Goal: Transaction & Acquisition: Purchase product/service

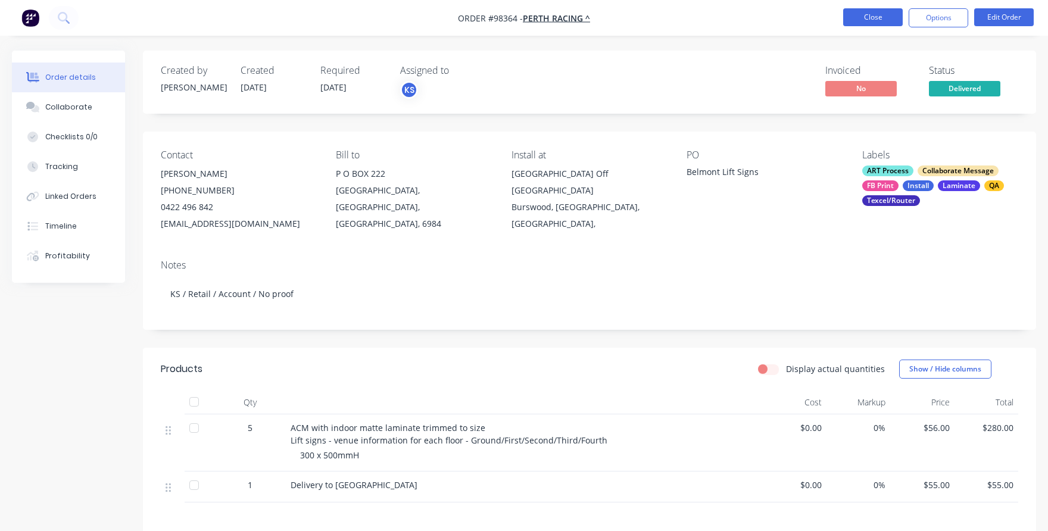
click at [883, 21] on button "Close" at bounding box center [873, 17] width 60 height 18
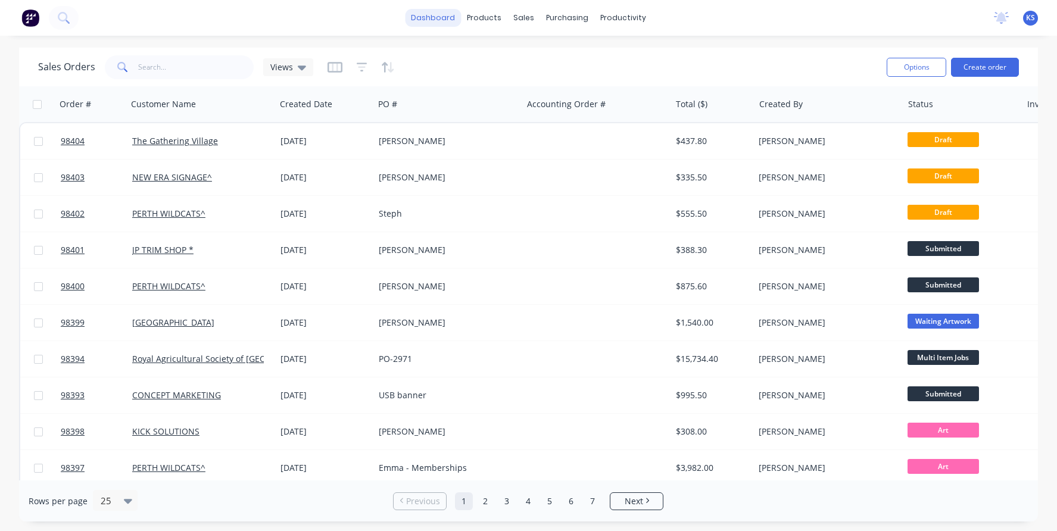
click at [430, 24] on link "dashboard" at bounding box center [433, 18] width 56 height 18
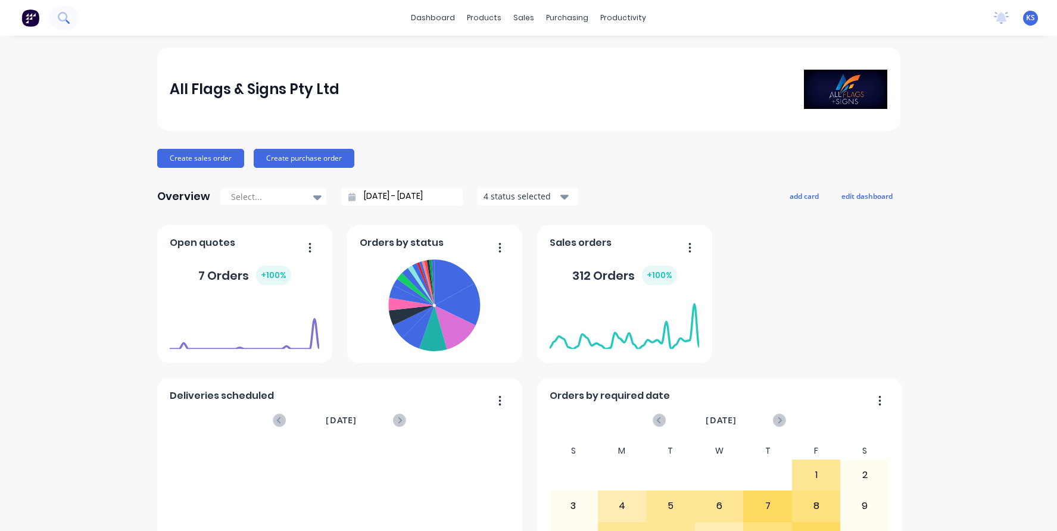
click at [64, 13] on icon at bounding box center [63, 17] width 10 height 10
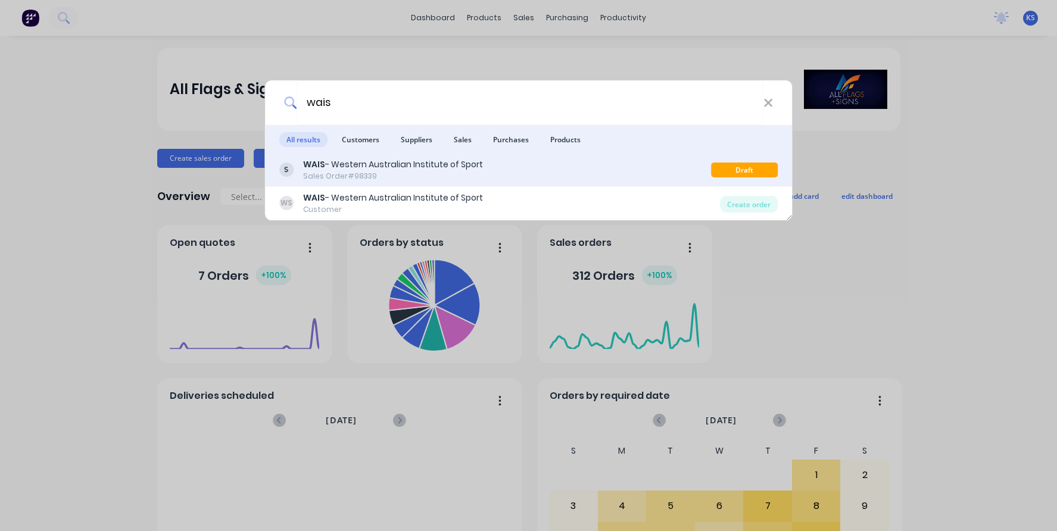
type input "wais"
click at [344, 158] on div "WAIS - Western Australian Institute of Sport" at bounding box center [393, 164] width 180 height 13
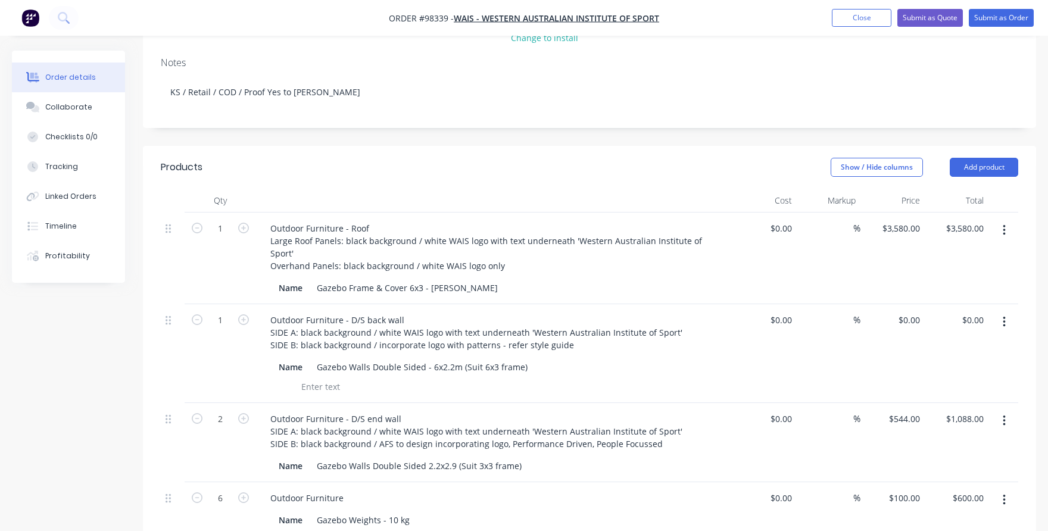
scroll to position [202, 0]
click at [971, 160] on button "Add product" at bounding box center [984, 169] width 68 height 19
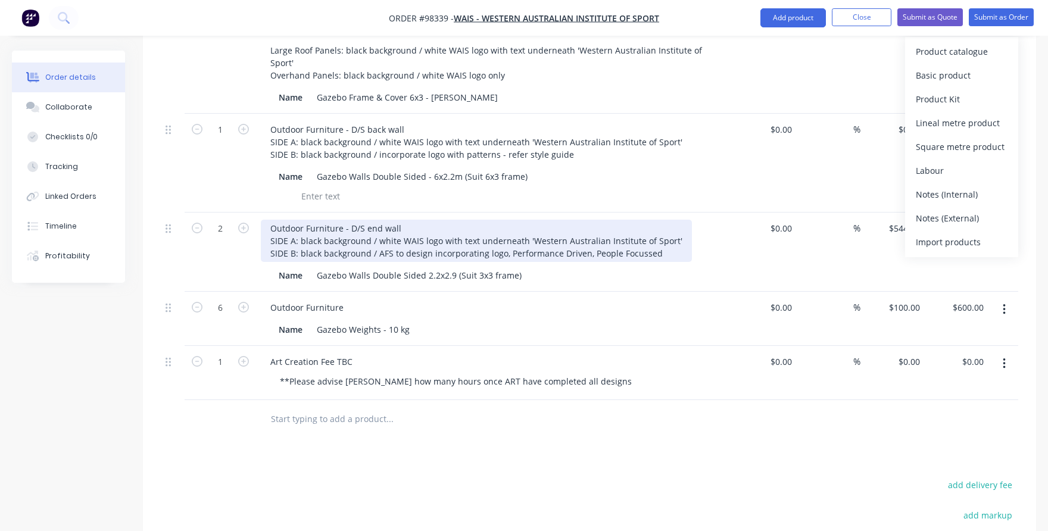
scroll to position [440, 0]
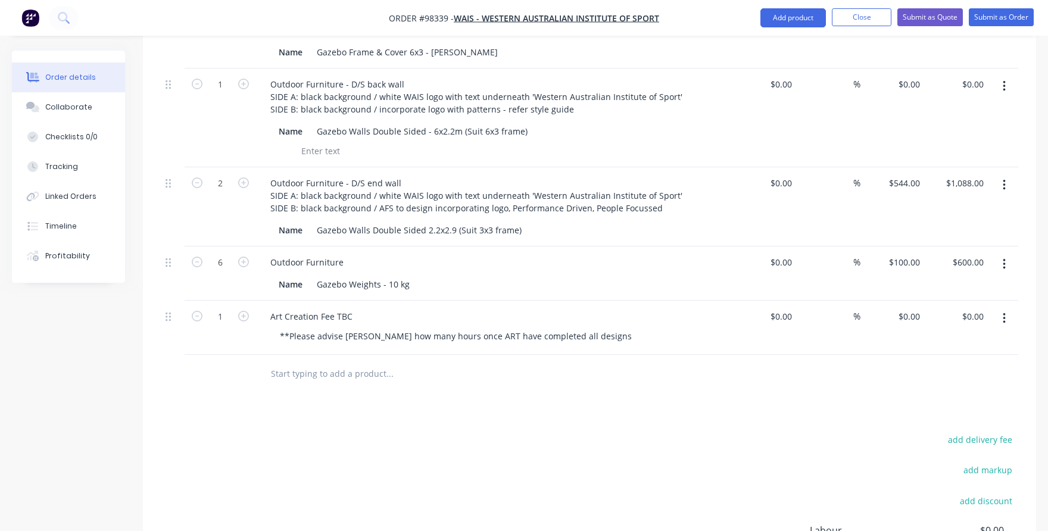
click at [350, 362] on input "text" at bounding box center [389, 374] width 238 height 24
click at [300, 362] on input "text" at bounding box center [389, 374] width 238 height 24
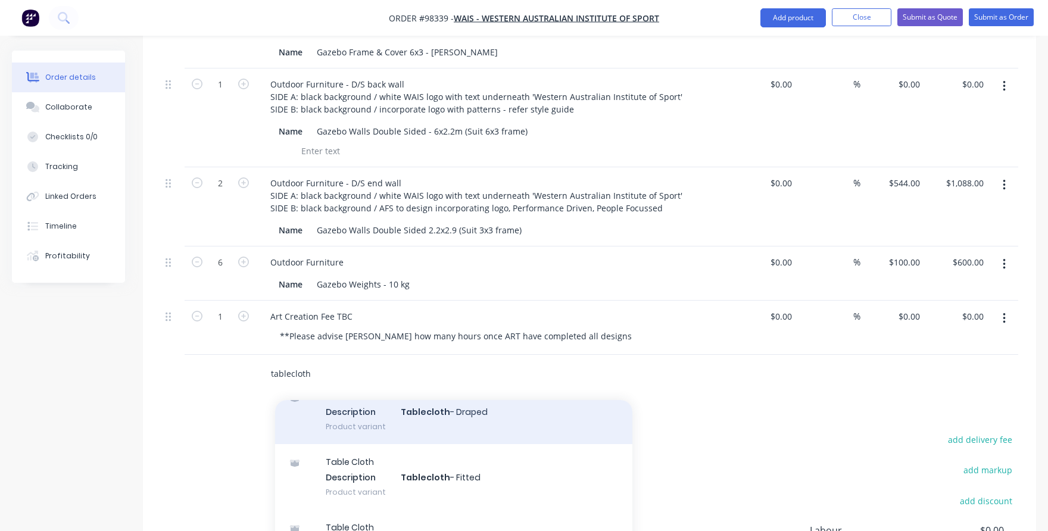
scroll to position [63, 0]
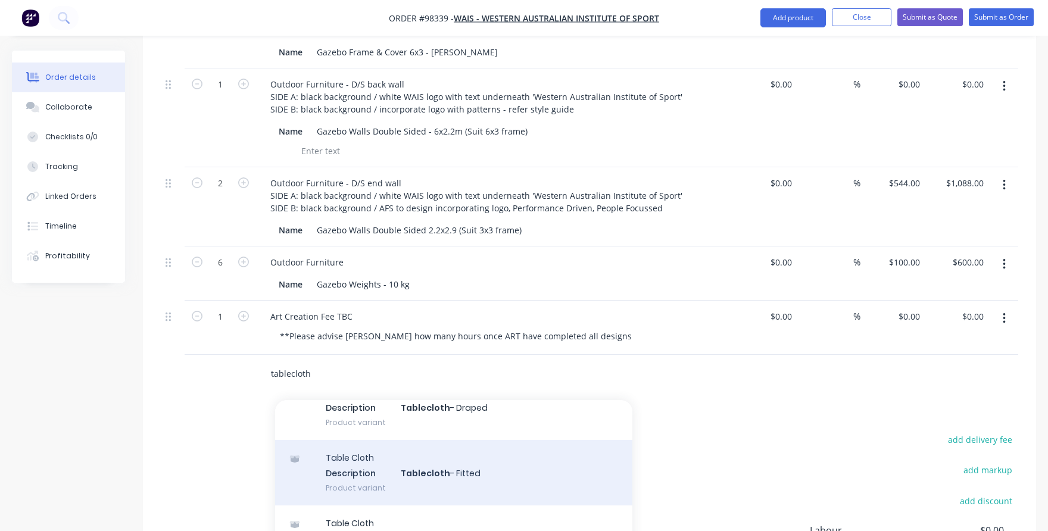
type input "tablecloth"
click at [346, 440] on div "Table Cloth Description Tablecloth - Fitted Product variant" at bounding box center [453, 472] width 357 height 65
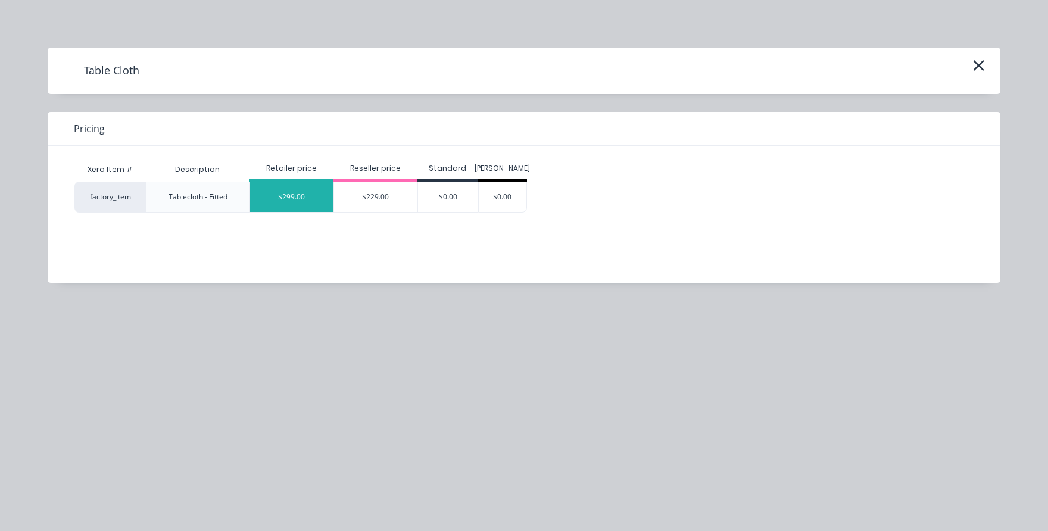
click at [286, 201] on div "$299.00" at bounding box center [291, 197] width 83 height 30
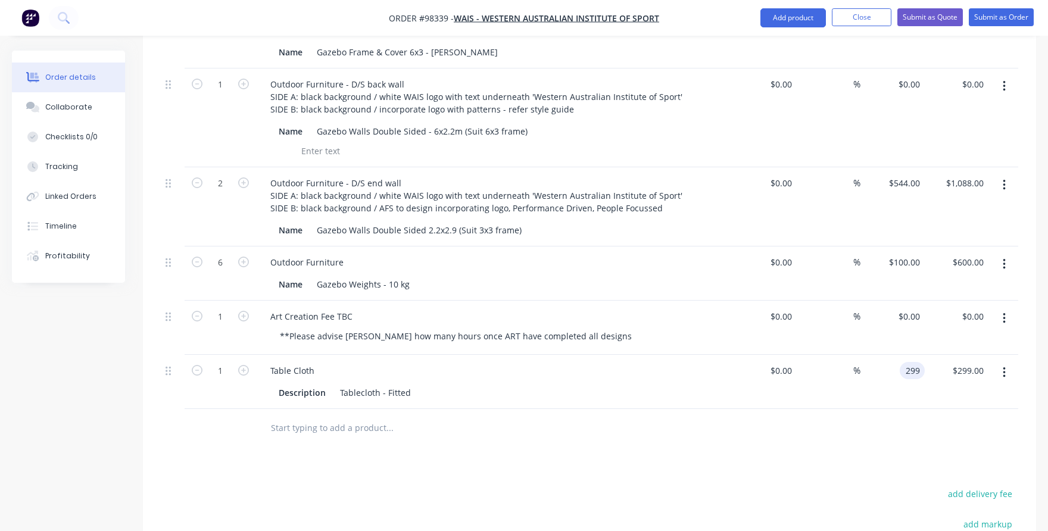
click at [900, 355] on div "299 299" at bounding box center [892, 382] width 64 height 54
type input "$220.00"
click at [816, 409] on div at bounding box center [589, 428] width 857 height 39
click at [241, 365] on icon "button" at bounding box center [243, 370] width 11 height 11
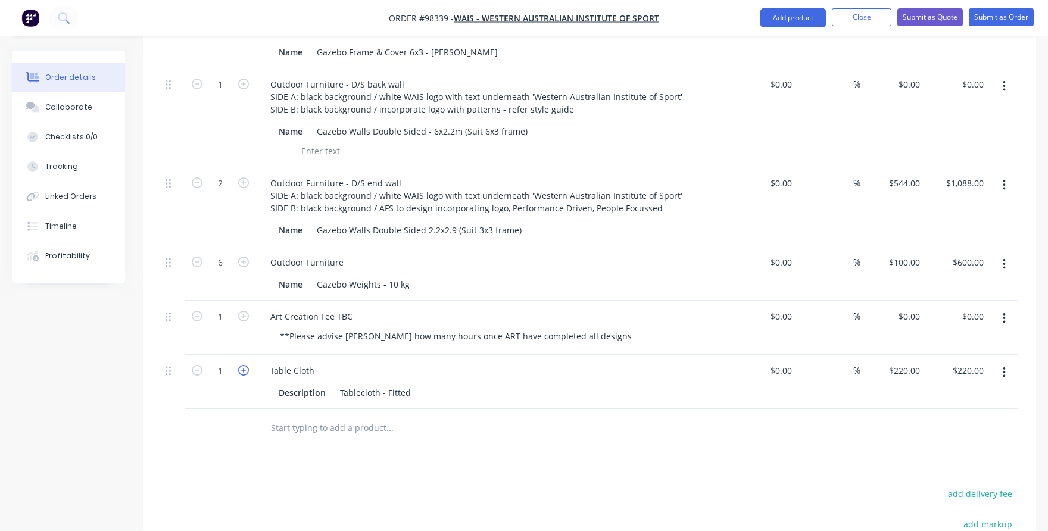
type input "2"
type input "$440.00"
click at [314, 362] on div "Table Cloth" at bounding box center [292, 370] width 63 height 17
drag, startPoint x: 411, startPoint y: 364, endPoint x: 374, endPoint y: 360, distance: 36.6
click at [374, 384] on div "Tablecloth - Fitted" at bounding box center [375, 392] width 80 height 17
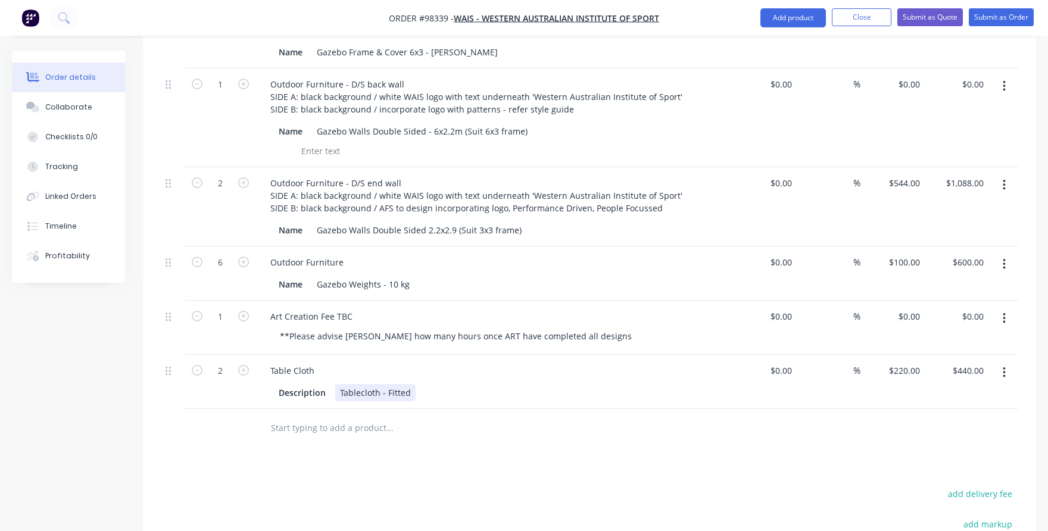
click at [371, 384] on div "Tablecloth - Fitted" at bounding box center [375, 392] width 80 height 17
click at [409, 384] on div "Tablecloth - Fitted" at bounding box center [375, 392] width 80 height 17
click at [326, 362] on div "Table Cloth" at bounding box center [494, 370] width 467 height 17
click at [313, 362] on div "Table Cloth" at bounding box center [292, 370] width 63 height 17
click at [410, 384] on div "Tablecloth - Fitted" at bounding box center [375, 392] width 80 height 17
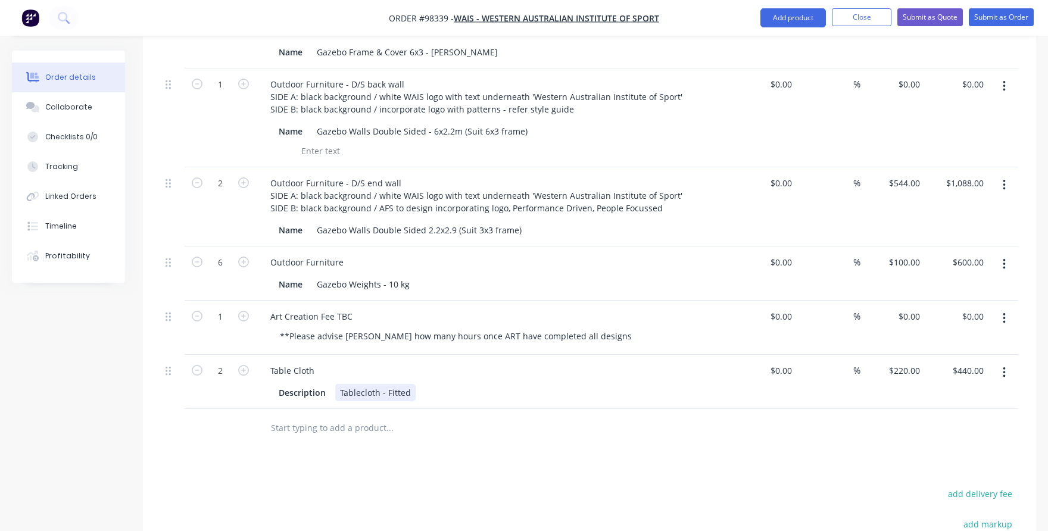
click at [409, 384] on div "Tablecloth - Fitted" at bounding box center [375, 392] width 80 height 17
click at [315, 362] on div "Table Cloth" at bounding box center [292, 370] width 63 height 17
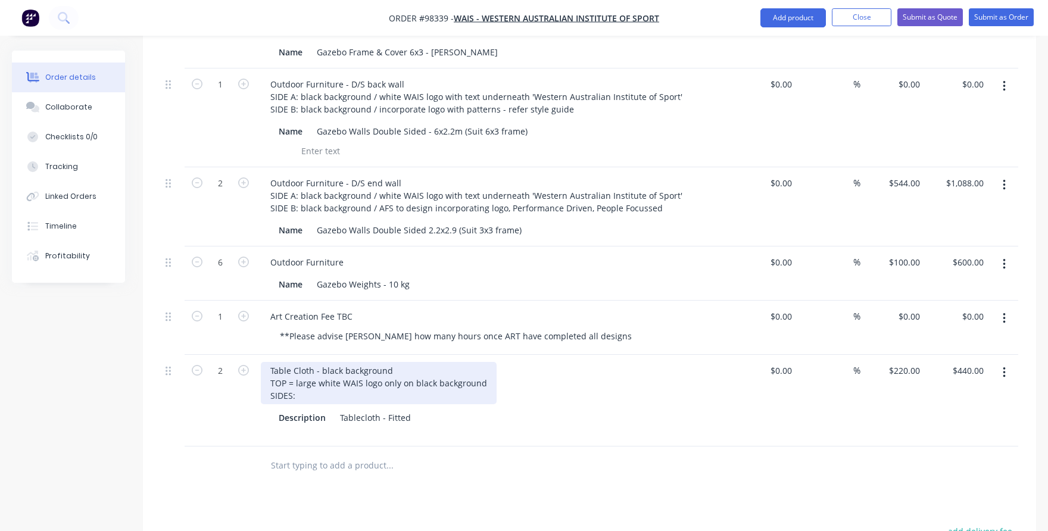
click at [266, 364] on div "Table Cloth - black background TOP = large white WAIS logo only on black backgr…" at bounding box center [379, 383] width 236 height 42
click at [327, 364] on div "Table Cloth - black background TOP = large white WAIS logo only on black backgr…" at bounding box center [379, 383] width 236 height 42
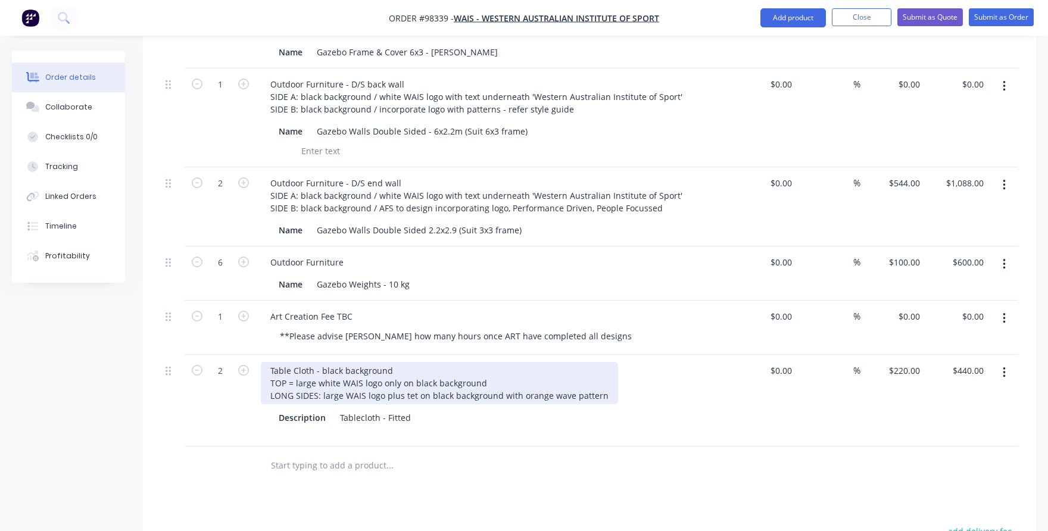
click at [409, 365] on div "Table Cloth - black background TOP = large white WAIS logo only on black backgr…" at bounding box center [439, 383] width 357 height 42
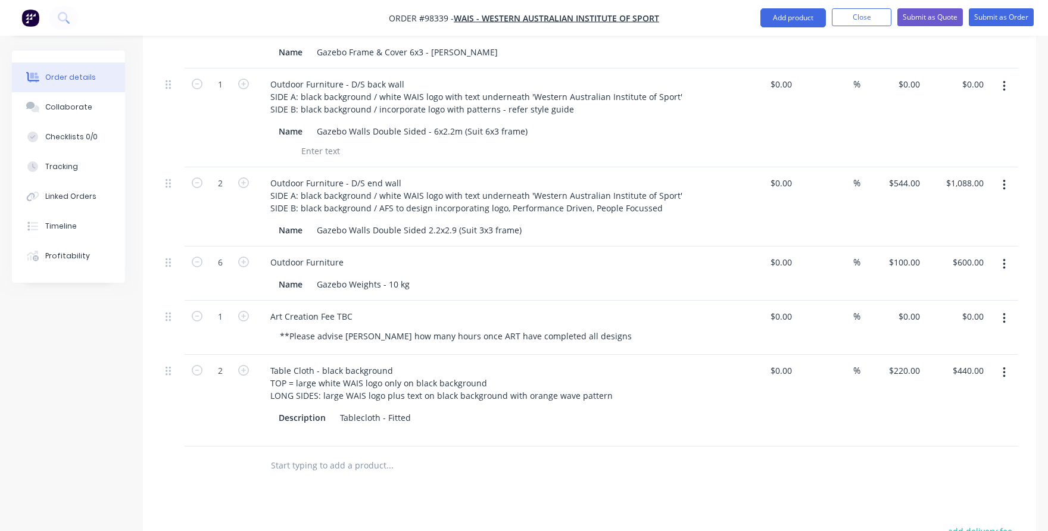
click at [352, 454] on input "text" at bounding box center [389, 466] width 238 height 24
click at [350, 441] on input "text" at bounding box center [389, 453] width 238 height 24
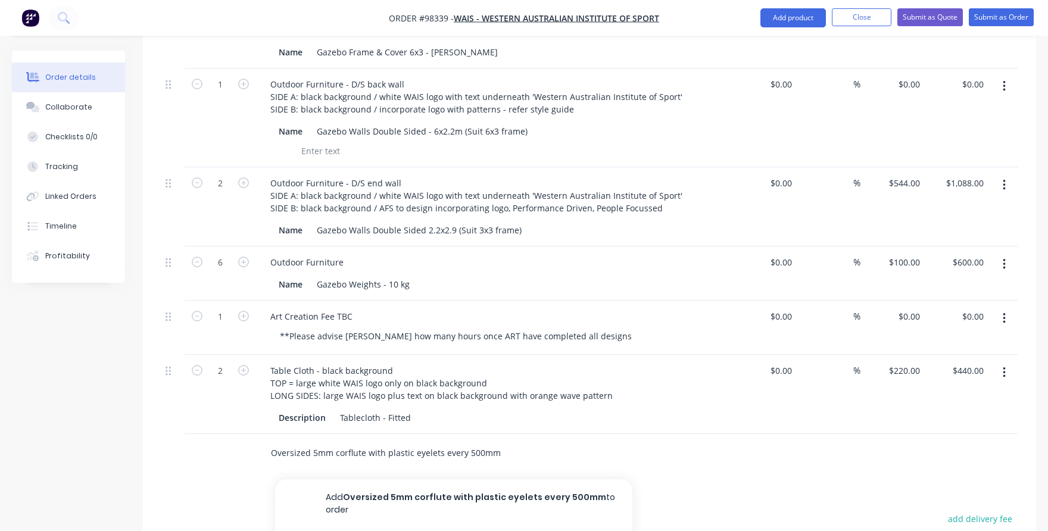
type input "Oversized 5mm corflute with plastic eyelets every 500mm"
click at [345, 483] on button "Add Oversized 5mm corflute with plastic eyelets every 500mm to order" at bounding box center [453, 503] width 357 height 49
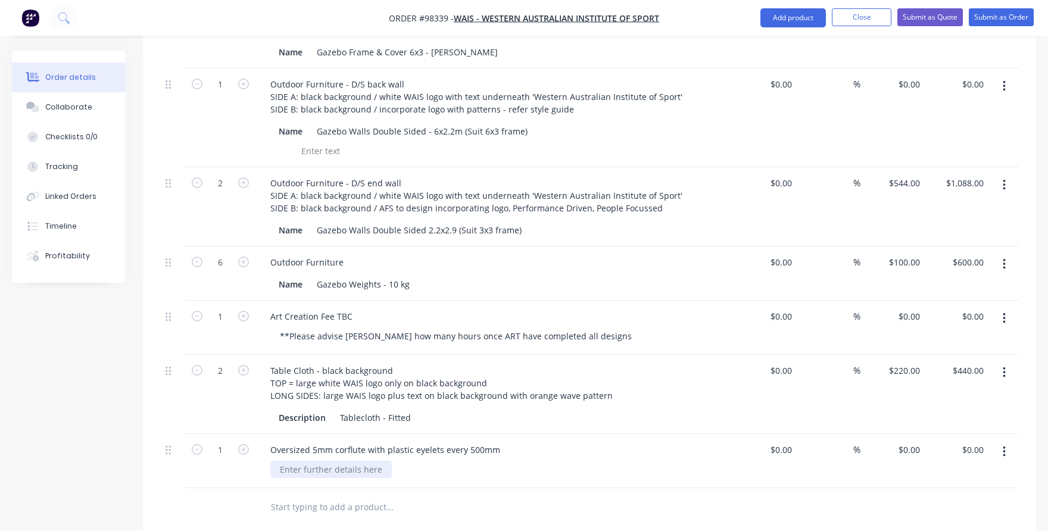
click at [299, 461] on div at bounding box center [330, 469] width 121 height 17
click at [495, 441] on div "Oversized 5mm corflute with plastic eyelets every 500mm" at bounding box center [385, 449] width 249 height 17
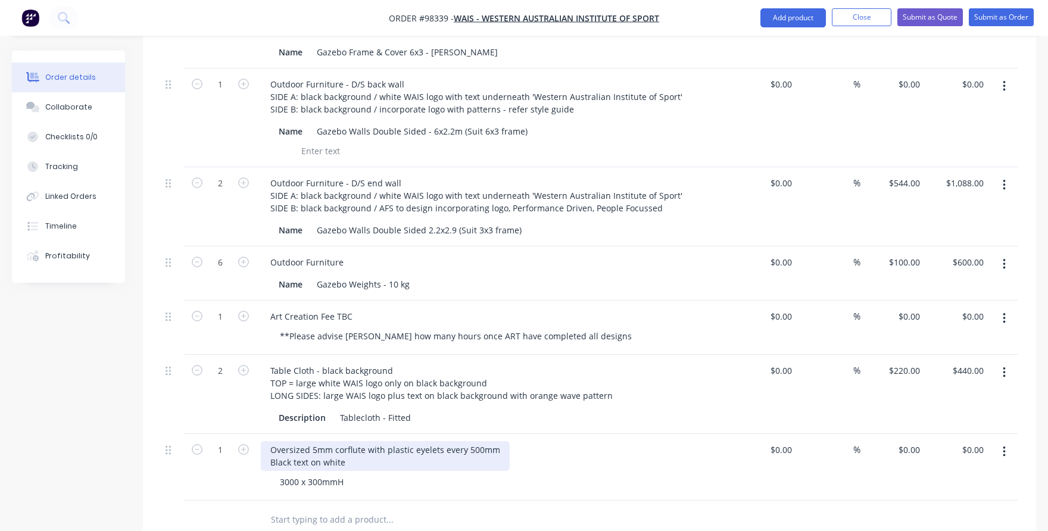
click at [310, 445] on div "Oversized 5mm corflute with plastic eyelets every 500mm Black text on white" at bounding box center [385, 456] width 249 height 30
click at [361, 441] on div "Oversized 5mm corflute with plastic eyelets every 500mm Black text PARA UNIT on…" at bounding box center [385, 456] width 249 height 30
click at [363, 441] on div "Oversized 5mm corflute with plastic eyelets every 500mm Black text PARA UNIT on…" at bounding box center [385, 456] width 249 height 30
click at [386, 449] on div "Oversized 5mm corflute with plastic eyelets every 500mm Black text PARA UNIT on…" at bounding box center [385, 456] width 249 height 30
click at [904, 434] on div "0 0" at bounding box center [892, 467] width 64 height 67
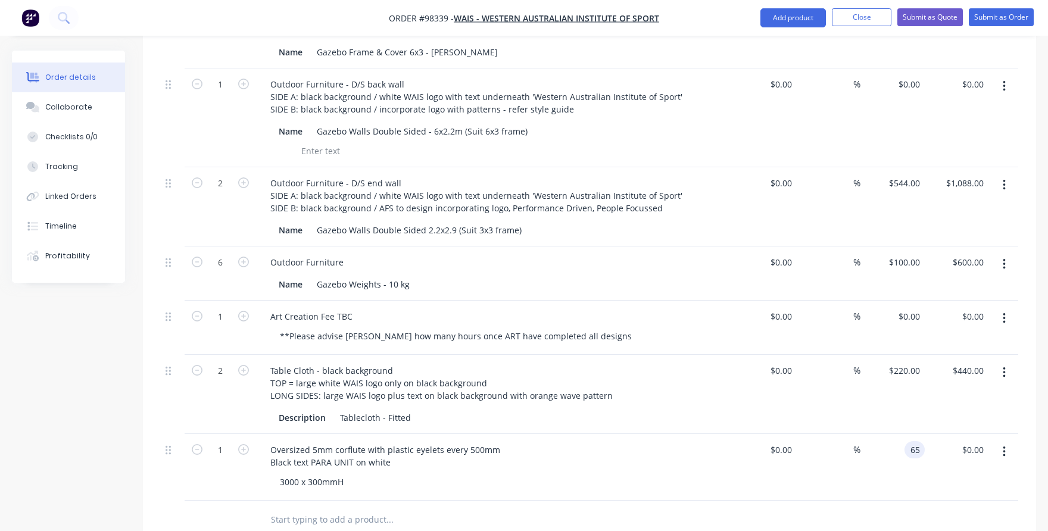
type input "$65.00"
click at [339, 508] on input "text" at bounding box center [389, 520] width 238 height 24
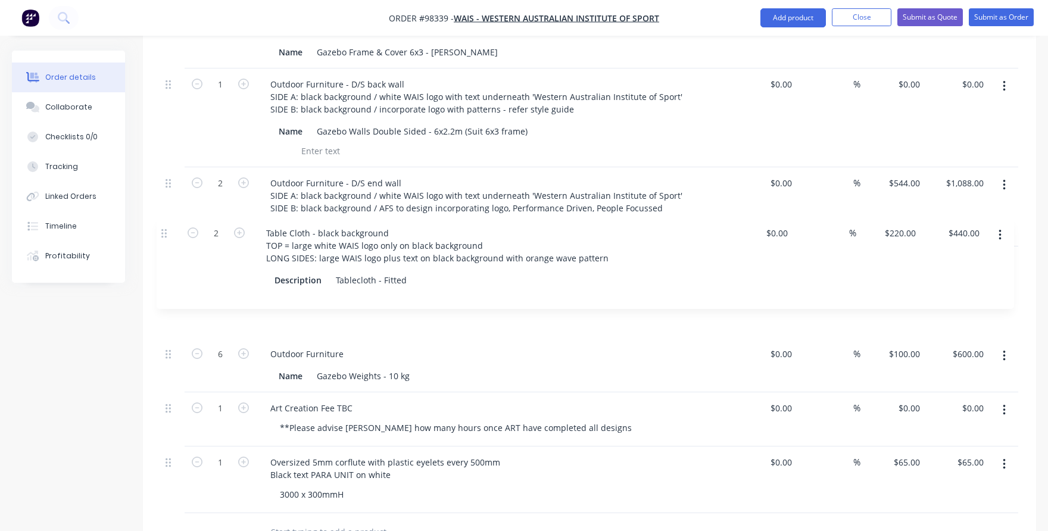
drag, startPoint x: 170, startPoint y: 344, endPoint x: 165, endPoint y: 232, distance: 111.4
click at [165, 232] on div "1 Outdoor Furniture - Roof Large Roof Panels: black background / white WAIS log…" at bounding box center [589, 245] width 857 height 536
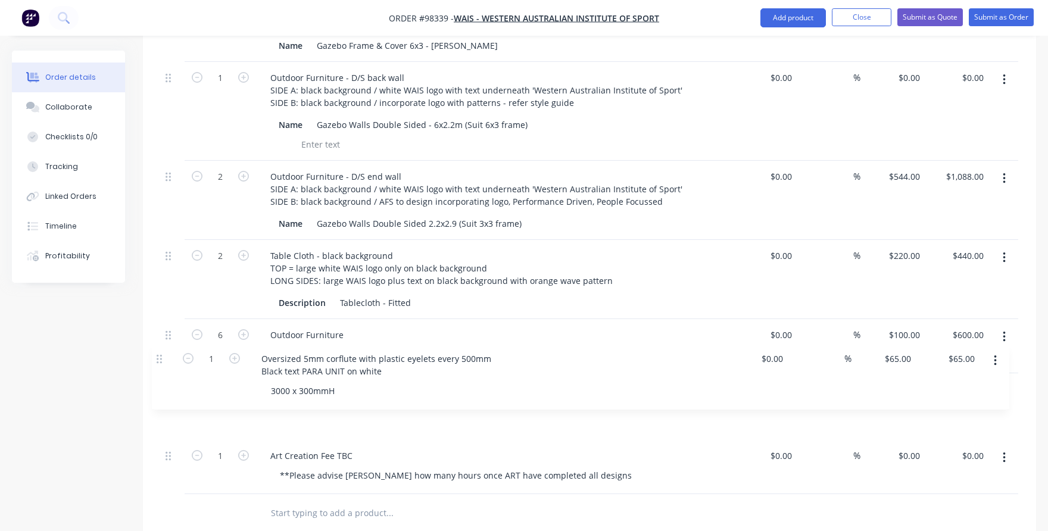
scroll to position [447, 0]
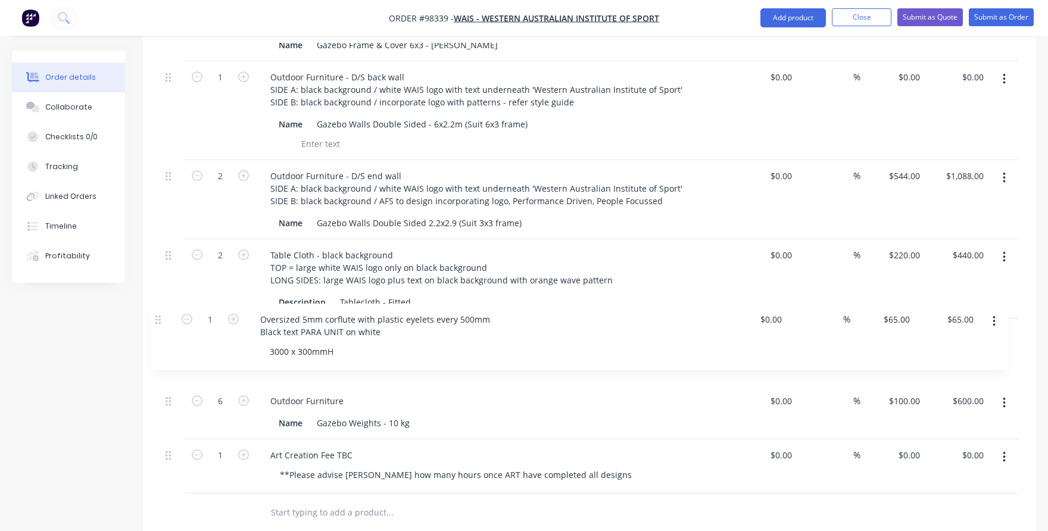
drag, startPoint x: 168, startPoint y: 434, endPoint x: 157, endPoint y: 314, distance: 120.7
click at [157, 314] on div "Qty Cost Markup Price Total 1 Outdoor Furniture - Roof Large Roof Panels: black…" at bounding box center [589, 239] width 893 height 586
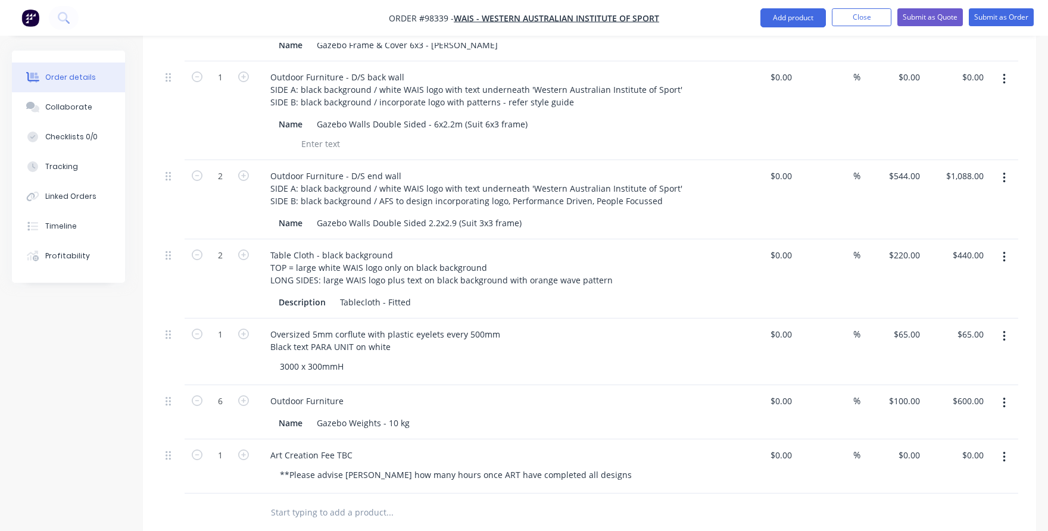
click at [286, 501] on input "text" at bounding box center [389, 513] width 238 height 24
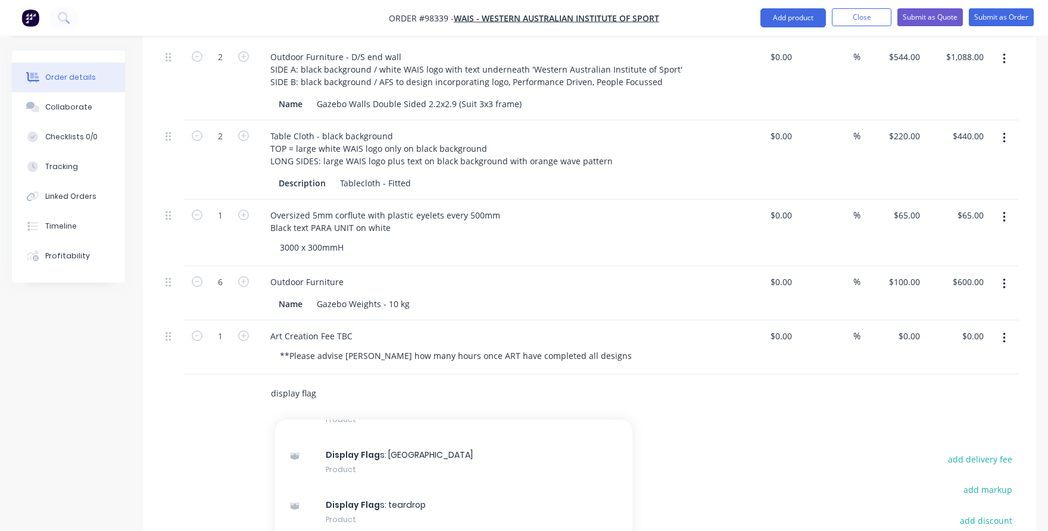
scroll to position [179, 0]
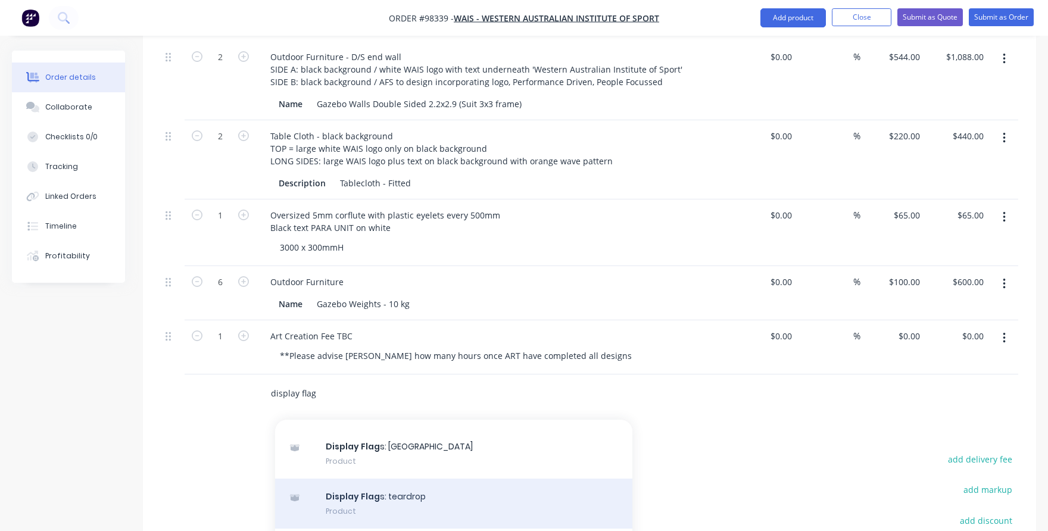
type input "display flag"
click at [365, 487] on div "Display Flag s: teardrop Product" at bounding box center [453, 504] width 357 height 50
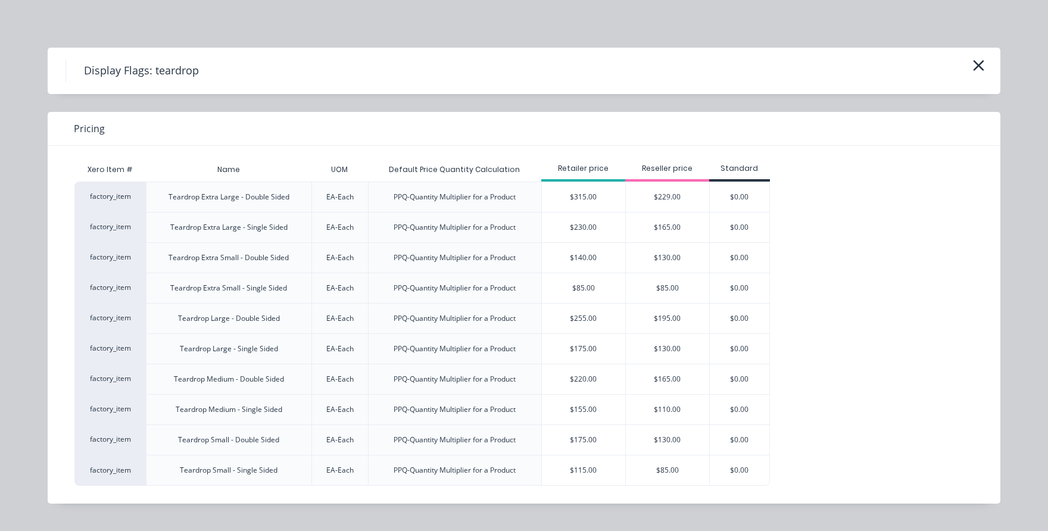
scroll to position [566, 0]
click at [580, 376] on div "$220.00" at bounding box center [583, 379] width 83 height 30
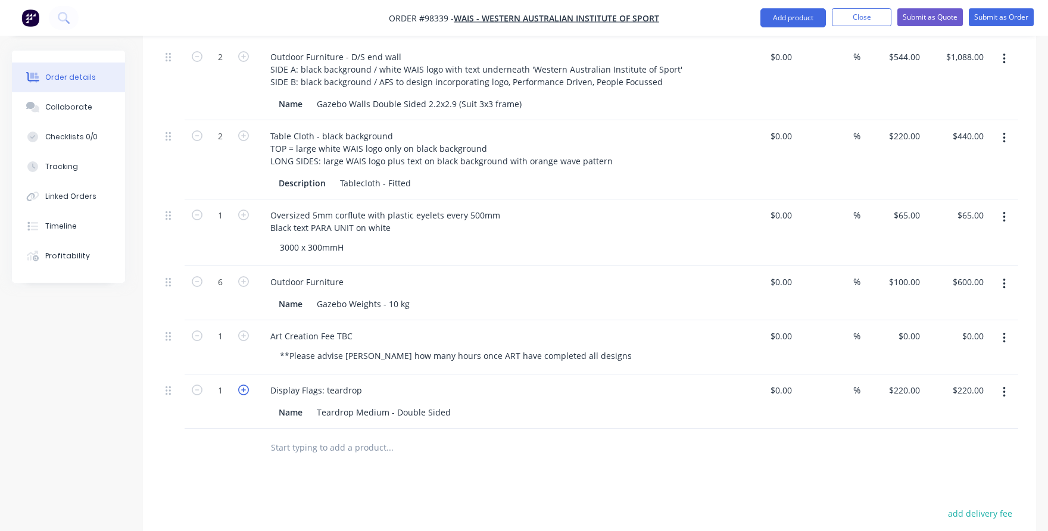
click at [241, 385] on icon "button" at bounding box center [243, 390] width 11 height 11
type input "2"
type input "$440.00"
click at [382, 382] on div "Display Flags: teardrop" at bounding box center [494, 390] width 467 height 17
click at [359, 382] on div "Display Flags: teardrop" at bounding box center [316, 390] width 111 height 17
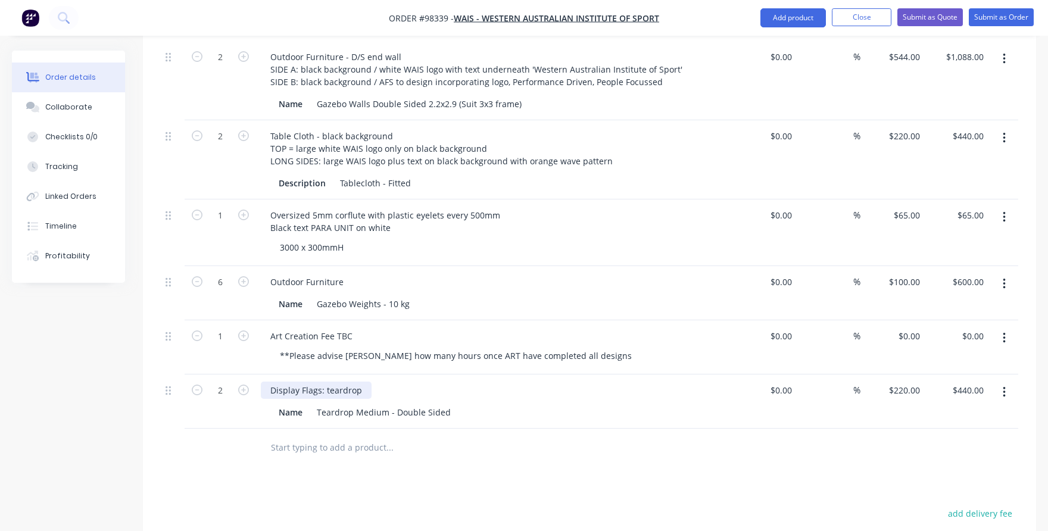
click at [327, 382] on div "Display Flags: teardrop" at bounding box center [316, 390] width 111 height 17
drag, startPoint x: 358, startPoint y: 372, endPoint x: 321, endPoint y: 373, distance: 36.9
click at [321, 382] on div "Display Flags: teardrop" at bounding box center [316, 390] width 111 height 17
click at [336, 382] on div "Display Flag -" at bounding box center [494, 390] width 467 height 17
click at [320, 382] on div "Display Flag -" at bounding box center [297, 390] width 72 height 17
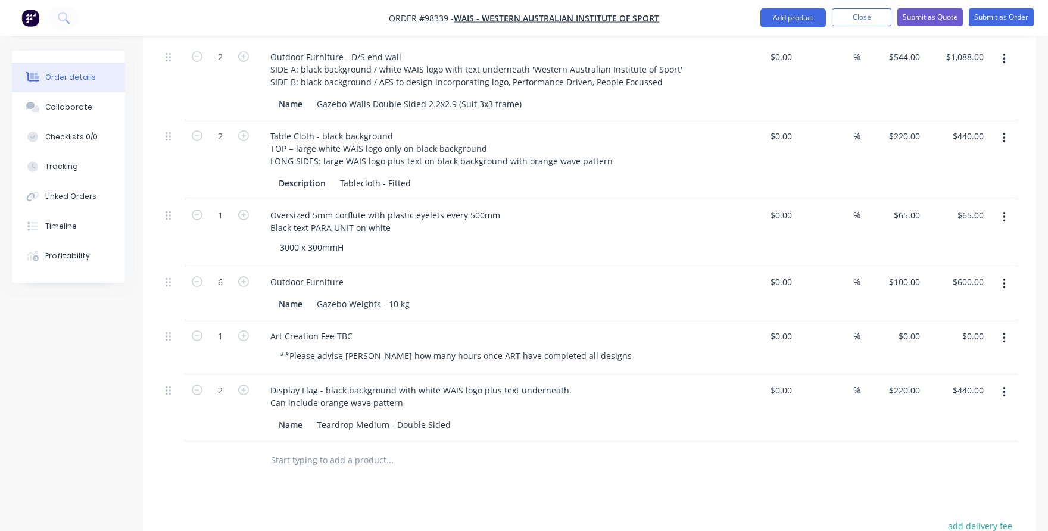
click at [289, 448] on input "text" at bounding box center [389, 460] width 238 height 24
click at [320, 448] on input "text" at bounding box center [389, 460] width 238 height 24
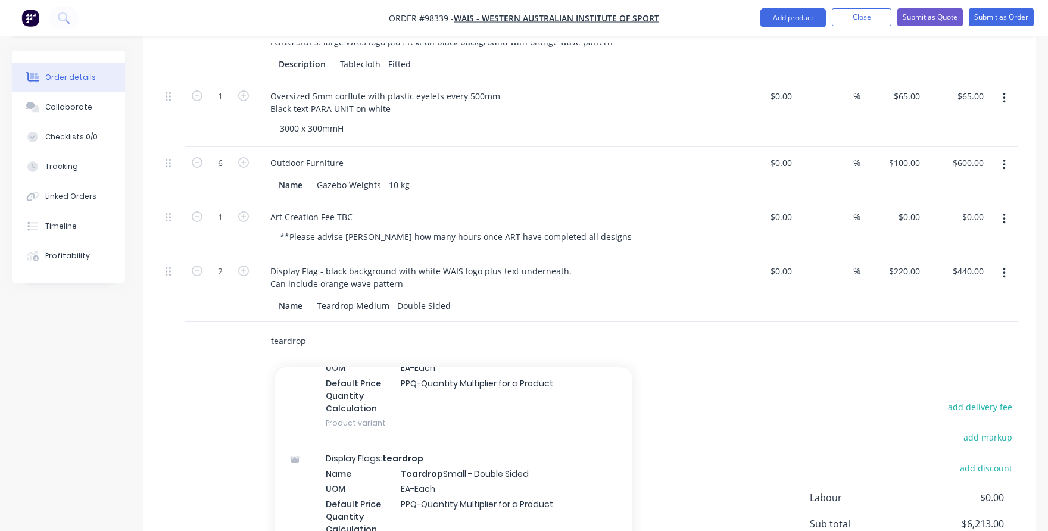
scroll to position [1012, 0]
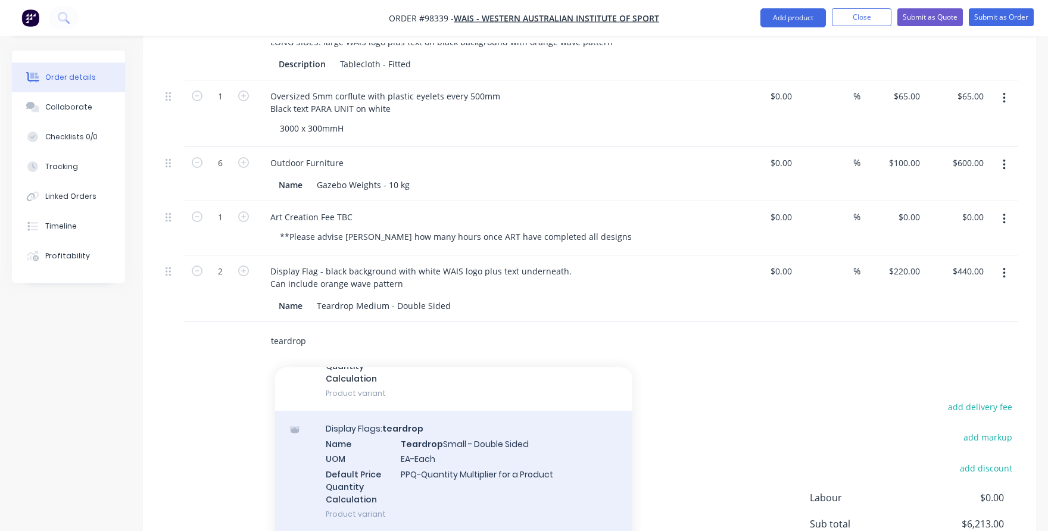
type input "teardrop"
click at [387, 438] on div "Display Flags: teardrop Name Teardrop Small - Double Sided UOM EA-Each Default …" at bounding box center [453, 471] width 357 height 121
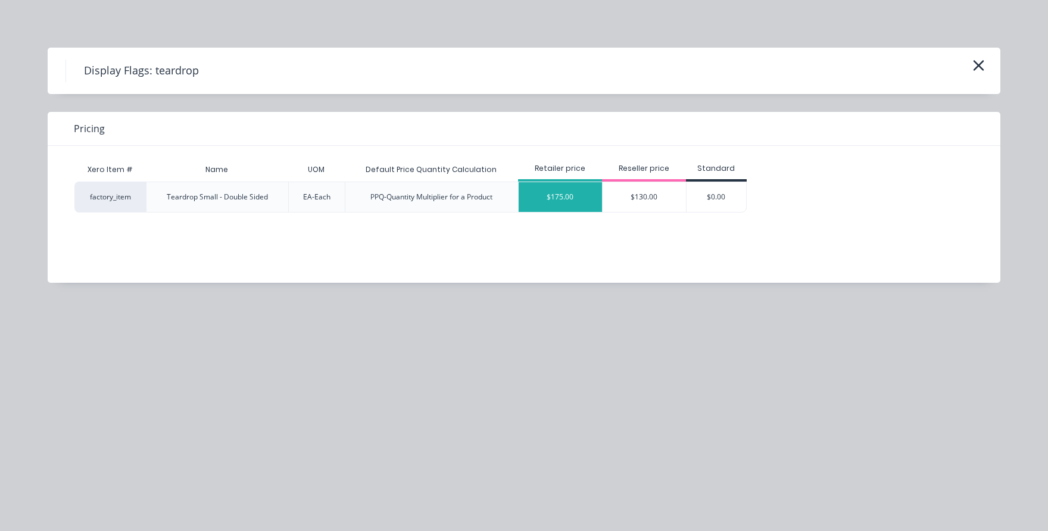
click at [545, 199] on div "$175.00" at bounding box center [560, 197] width 83 height 30
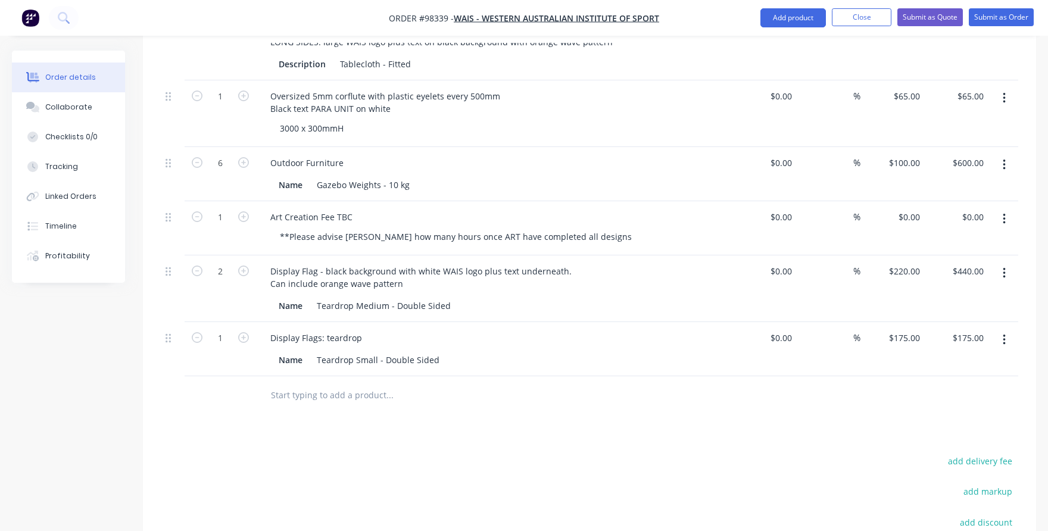
click at [1006, 263] on button "button" at bounding box center [1004, 273] width 28 height 21
click at [939, 367] on div "Delete" at bounding box center [962, 375] width 92 height 17
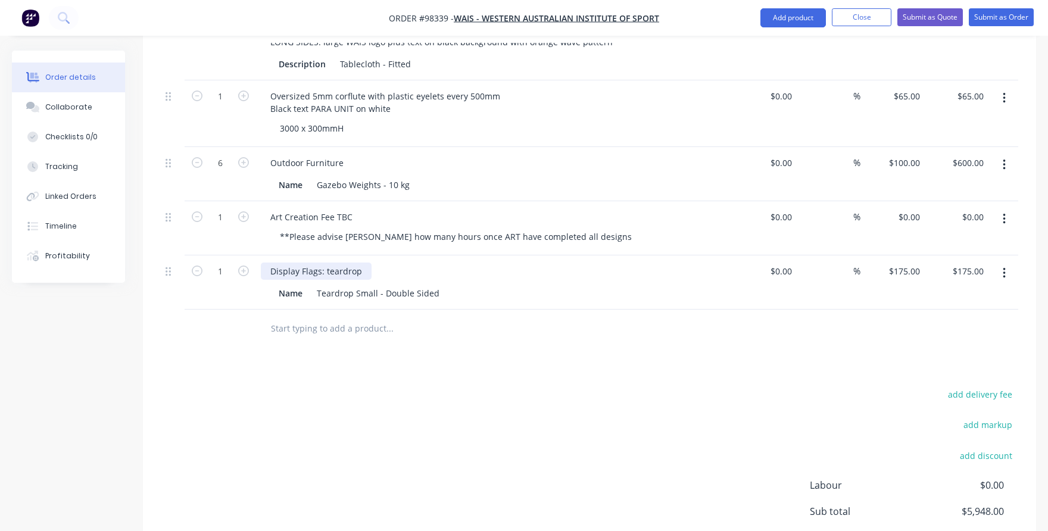
click at [366, 263] on div "Display Flags: teardrop" at bounding box center [316, 271] width 111 height 17
drag, startPoint x: 364, startPoint y: 254, endPoint x: 324, endPoint y: 255, distance: 40.5
click at [324, 263] on div "Display Flags: teardrop" at bounding box center [316, 271] width 111 height 17
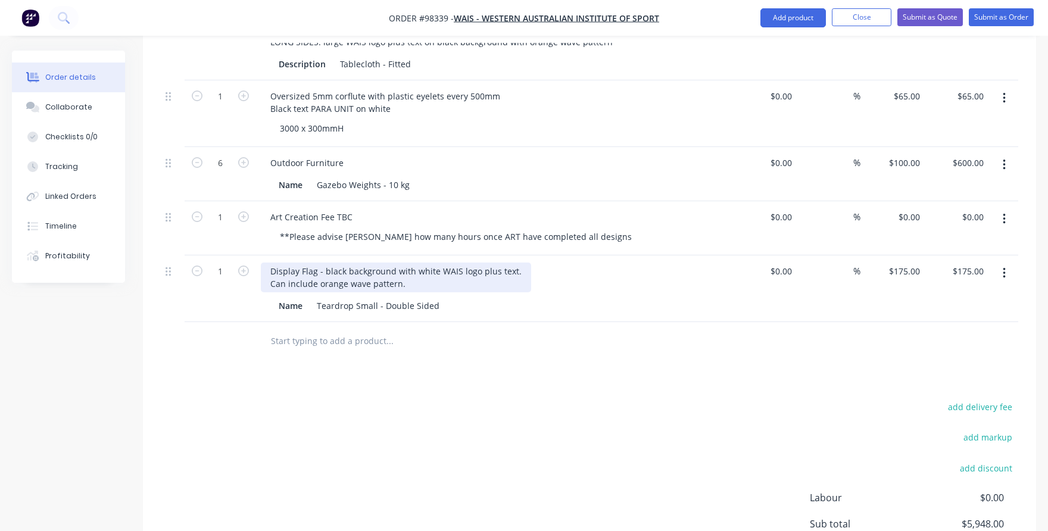
click at [510, 263] on div "Display Flag - black background with white WAIS logo plus text. Can include ora…" at bounding box center [396, 278] width 270 height 30
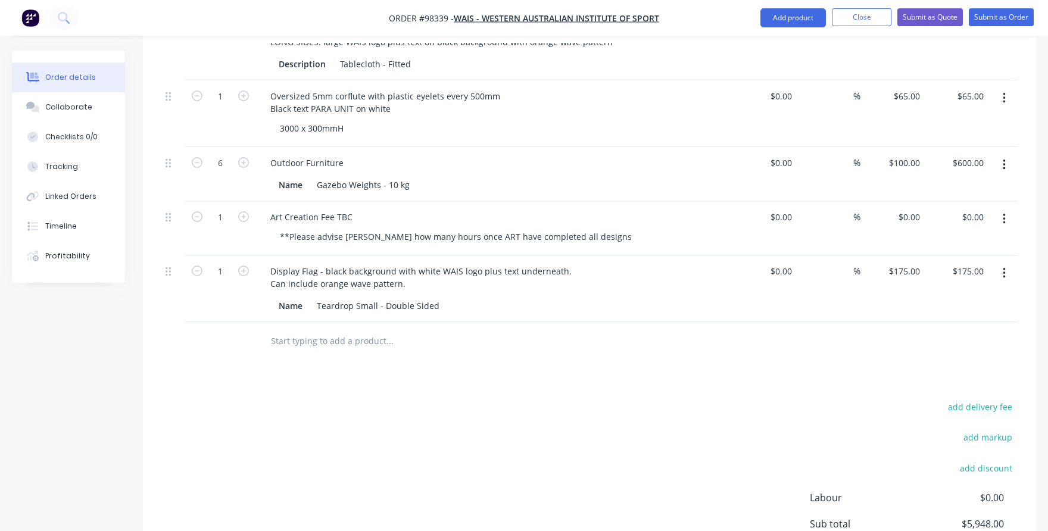
click at [348, 329] on input "text" at bounding box center [389, 341] width 238 height 24
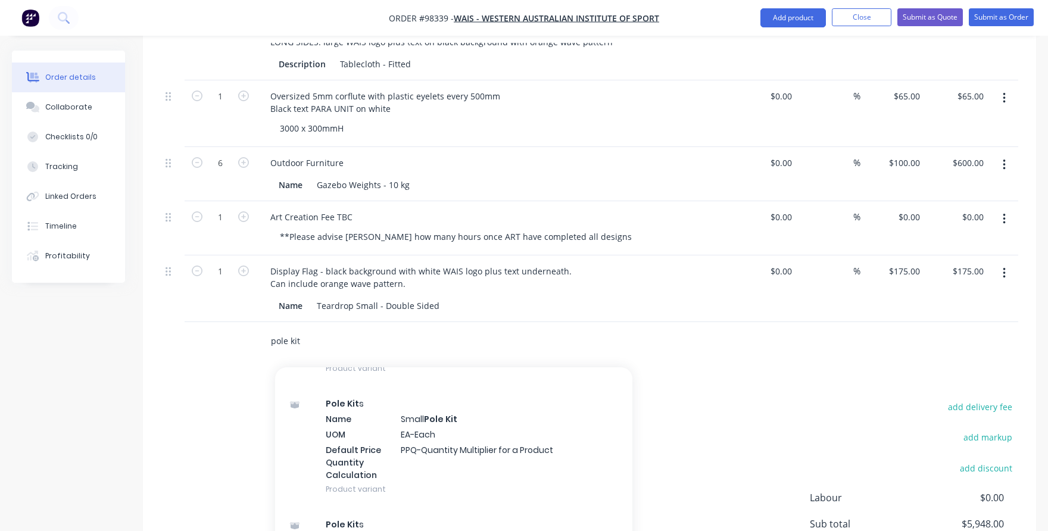
scroll to position [298, 0]
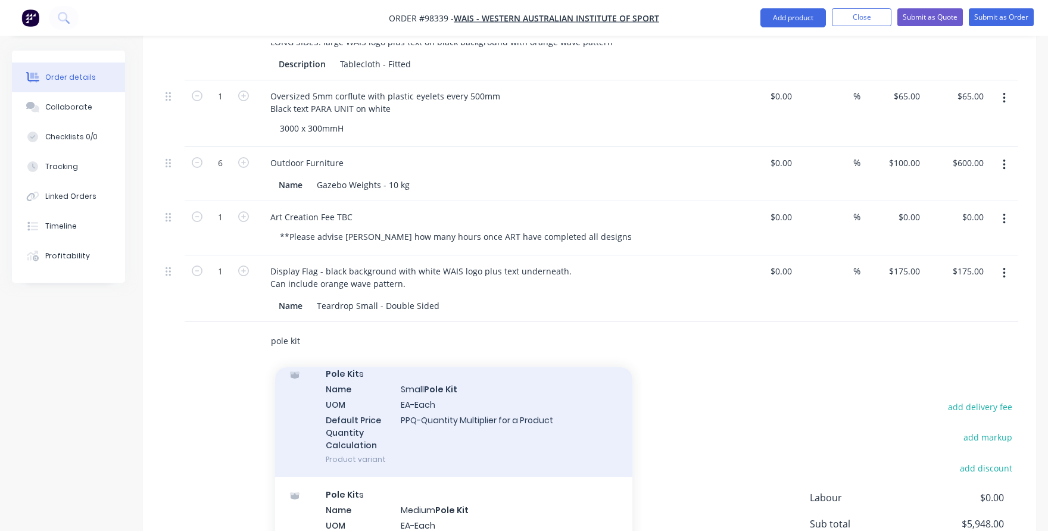
type input "pole kit"
click at [348, 386] on div "Pole Kit s Name Small Pole Kit UOM EA-Each Default Price Quantity Calculation P…" at bounding box center [453, 416] width 357 height 121
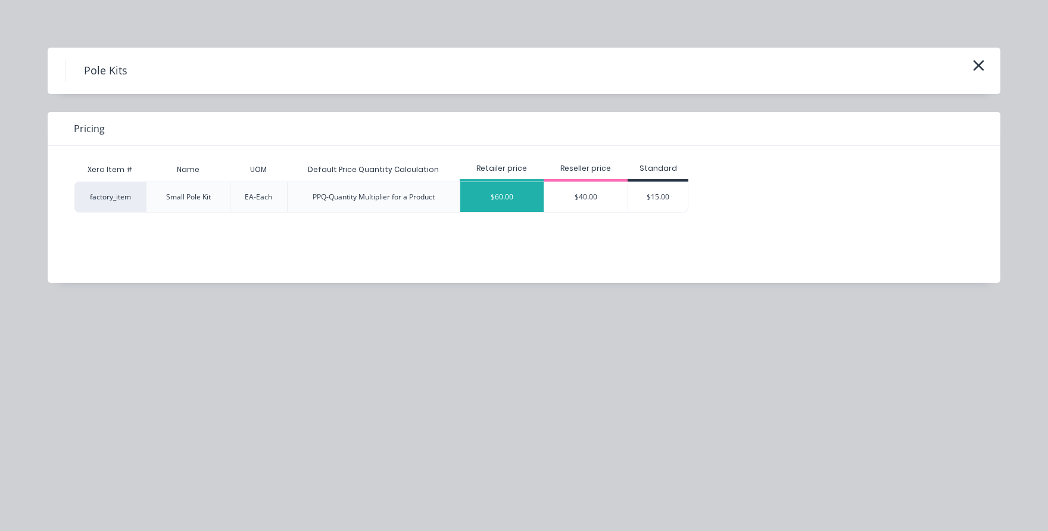
click at [501, 192] on div "$60.00" at bounding box center [501, 197] width 83 height 30
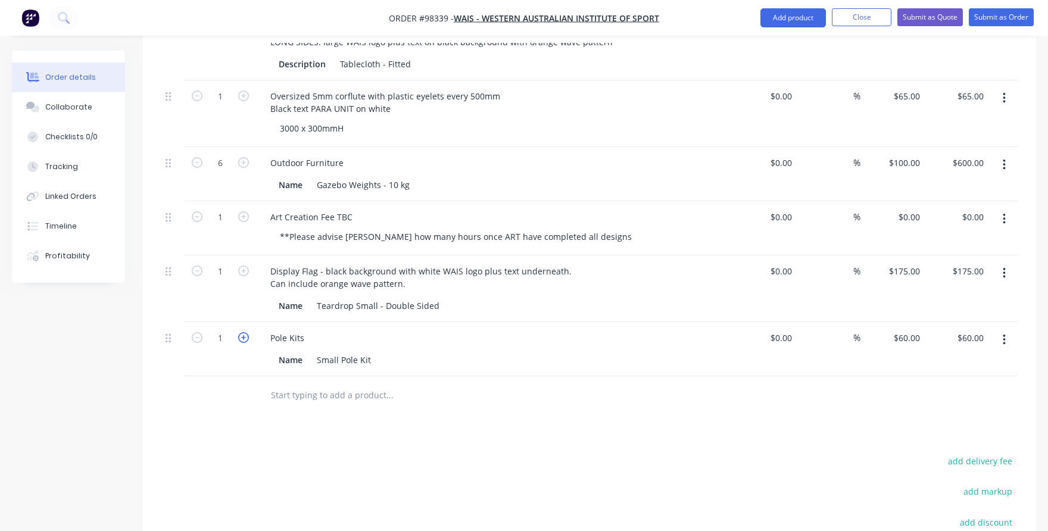
click at [245, 332] on icon "button" at bounding box center [243, 337] width 11 height 11
type input "2"
type input "$120.00"
click at [242, 266] on icon "button" at bounding box center [243, 271] width 11 height 11
type input "2"
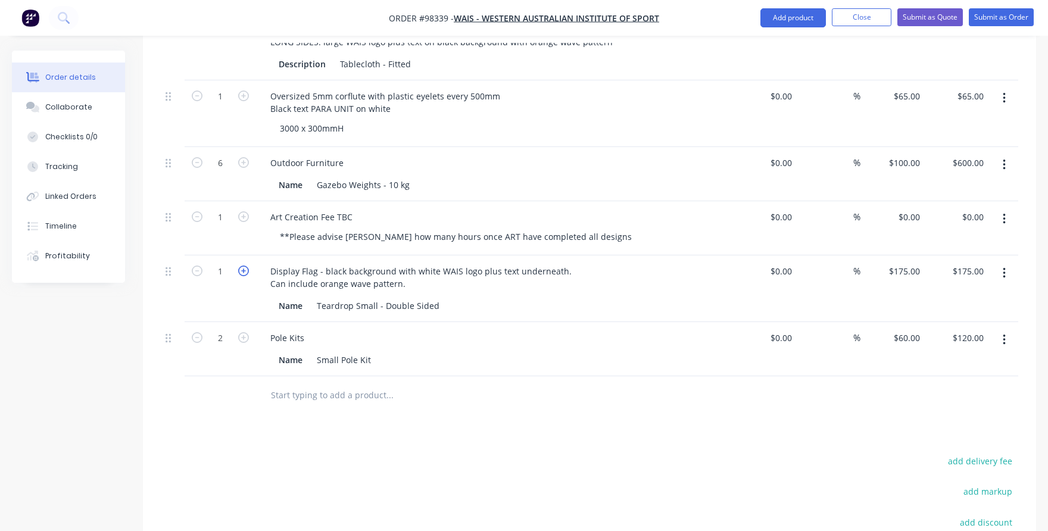
type input "$350.00"
click at [283, 383] on input "text" at bounding box center [389, 395] width 238 height 24
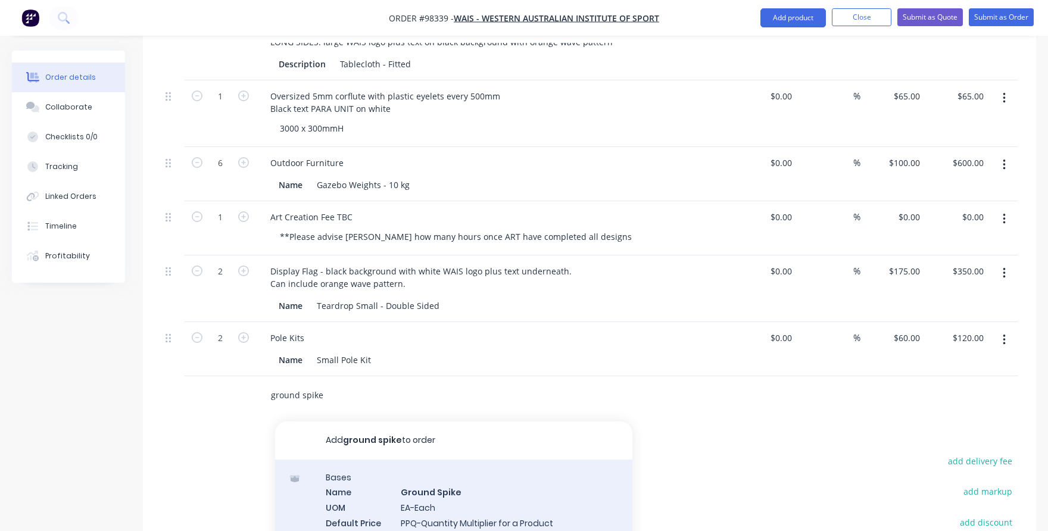
type input "ground spike"
click at [346, 477] on div "Bases Name Ground Spike UOM EA-Each Default Price Quantity Calculation PPQ-Quan…" at bounding box center [453, 520] width 357 height 121
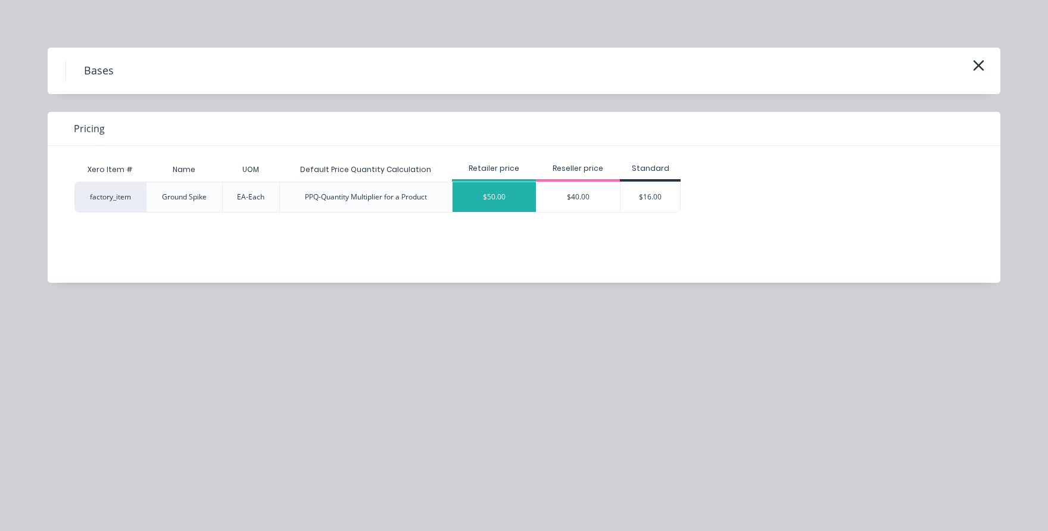
click at [464, 201] on div "$50.00" at bounding box center [493, 197] width 83 height 30
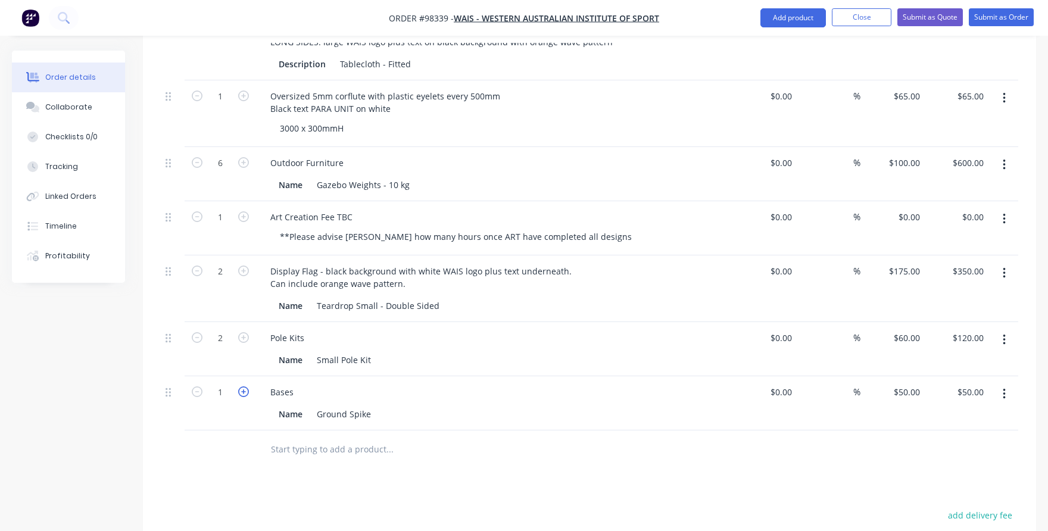
click at [244, 386] on icon "button" at bounding box center [243, 391] width 11 height 11
type input "2"
type input "$100.00"
click at [293, 438] on input "text" at bounding box center [389, 450] width 238 height 24
type input "flag weight"
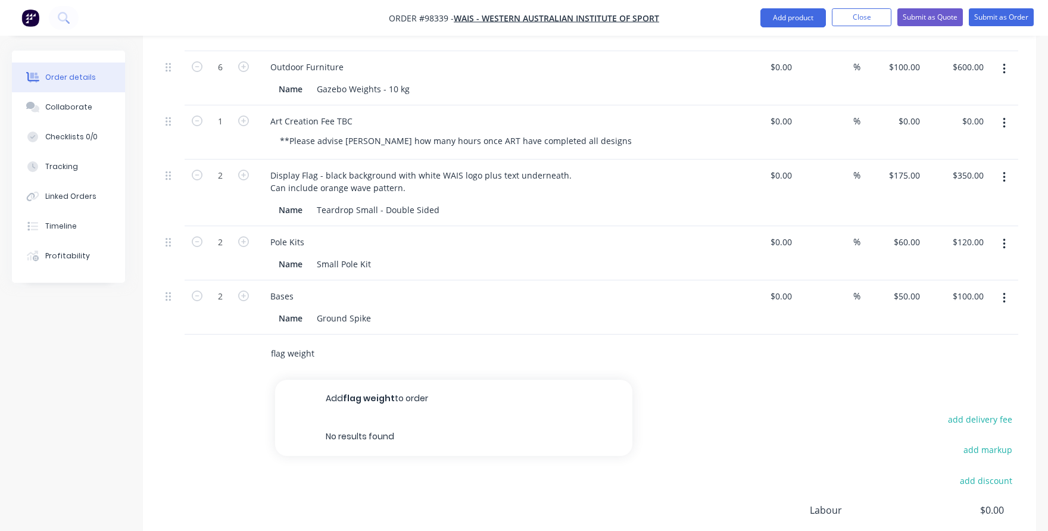
scroll to position [804, 0]
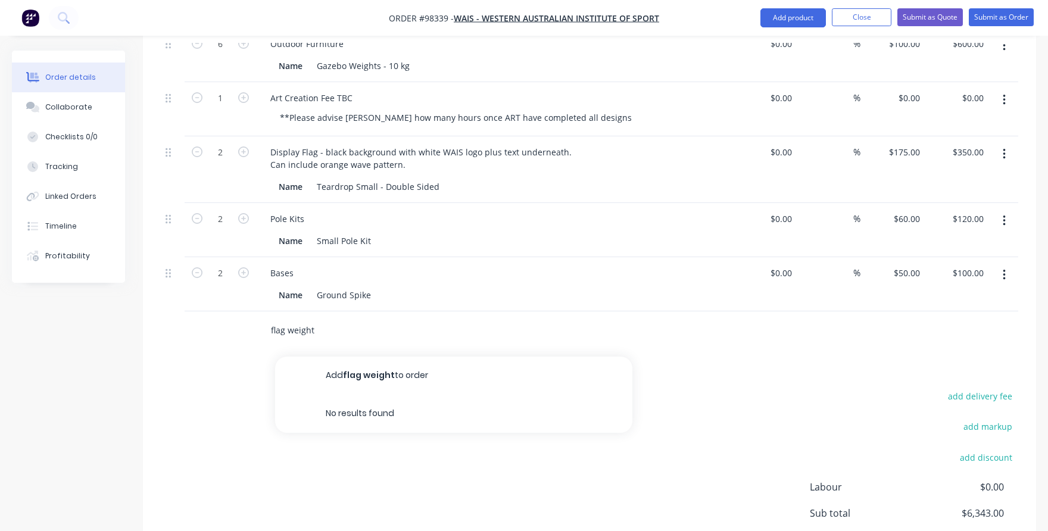
drag, startPoint x: 315, startPoint y: 316, endPoint x: 263, endPoint y: 314, distance: 51.8
click at [263, 319] on div "flag weight Add flag weight to order No results found" at bounding box center [439, 331] width 357 height 24
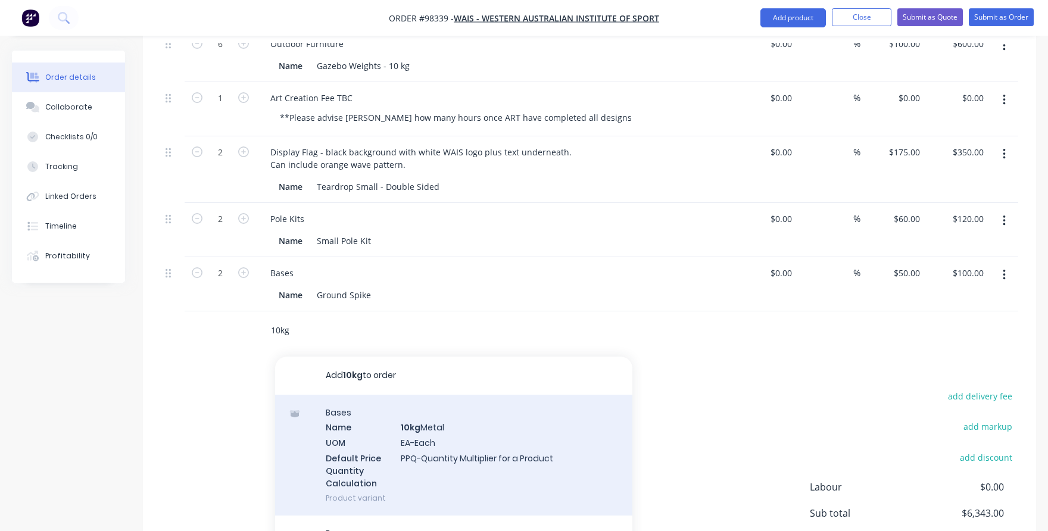
type input "10kg"
click at [334, 413] on div "Bases Name 10kg Metal UOM EA-Each Default Price Quantity Calculation PPQ-Quanti…" at bounding box center [453, 455] width 357 height 121
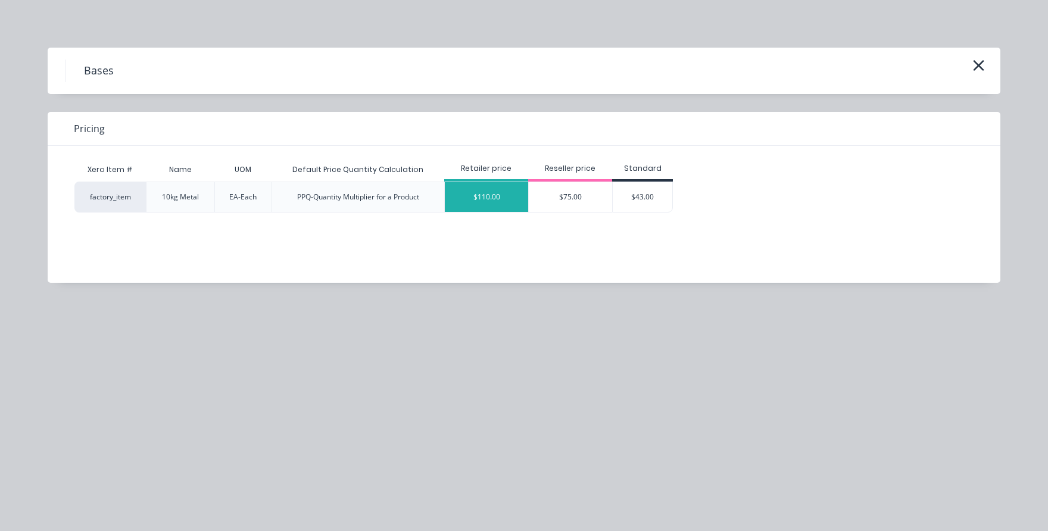
click at [497, 203] on div "$110.00" at bounding box center [486, 197] width 83 height 30
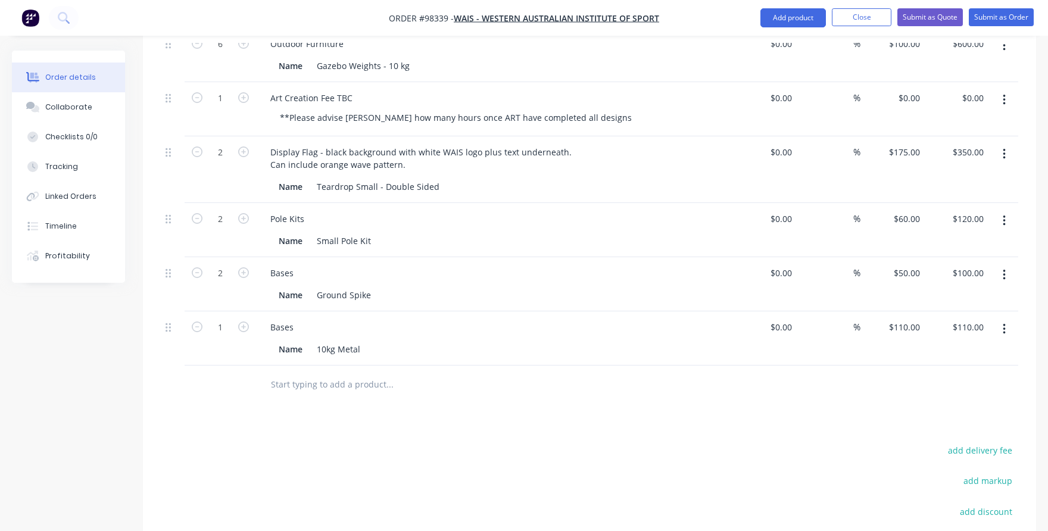
click at [173, 374] on div at bounding box center [173, 385] width 24 height 39
click at [900, 143] on div "175 175" at bounding box center [912, 151] width 25 height 17
type input "$155.00"
type input "$310.00"
click at [900, 206] on div "60 60" at bounding box center [892, 230] width 64 height 54
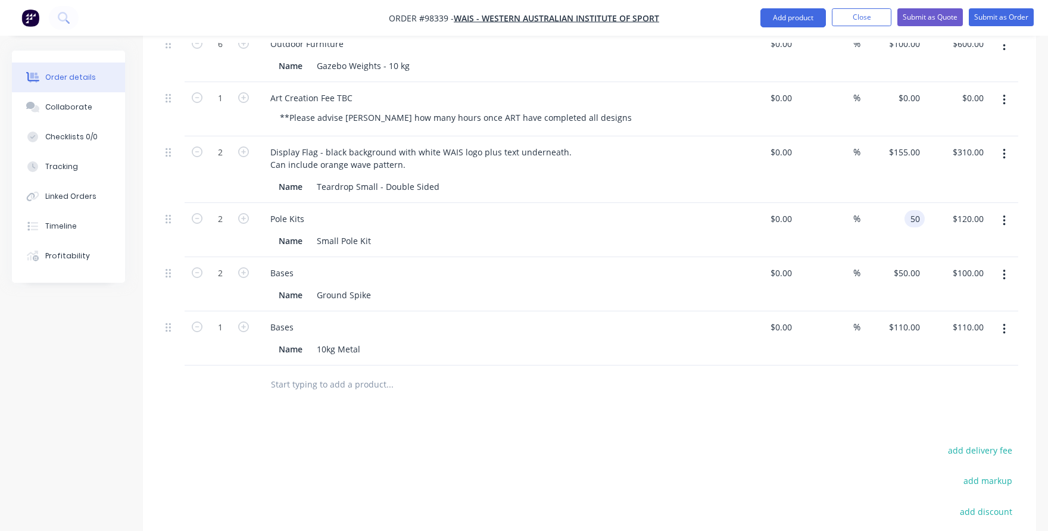
type input "5"
type input "$40.00"
type input "$80.00"
click at [901, 257] on div "50 50" at bounding box center [892, 284] width 64 height 54
type input "$30.00"
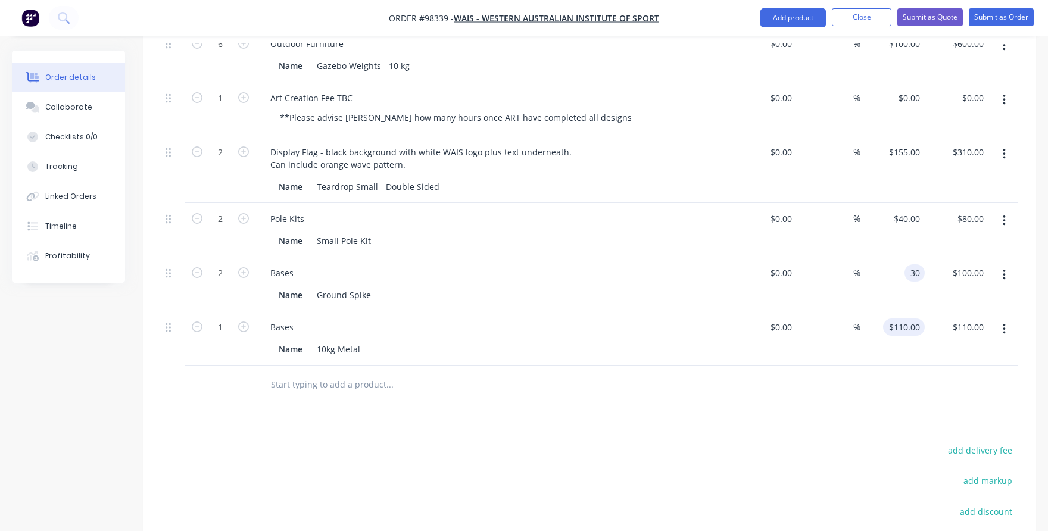
type input "$60.00"
click at [892, 314] on div "110 110" at bounding box center [892, 338] width 64 height 54
type input "$100.00"
click at [885, 366] on div at bounding box center [589, 385] width 857 height 39
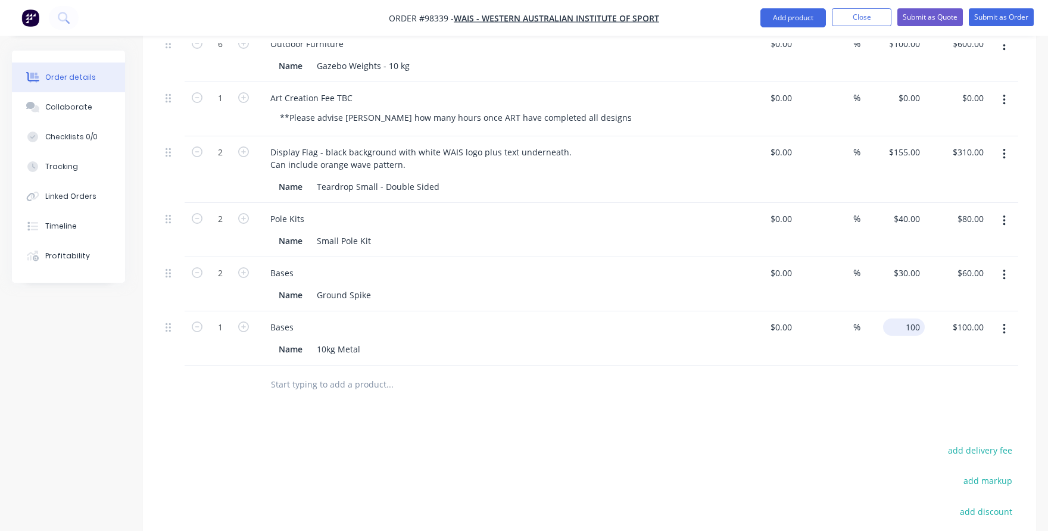
click at [894, 311] on div "100 $100.00" at bounding box center [892, 338] width 64 height 54
type input "$80.00"
click at [886, 366] on div at bounding box center [589, 385] width 857 height 39
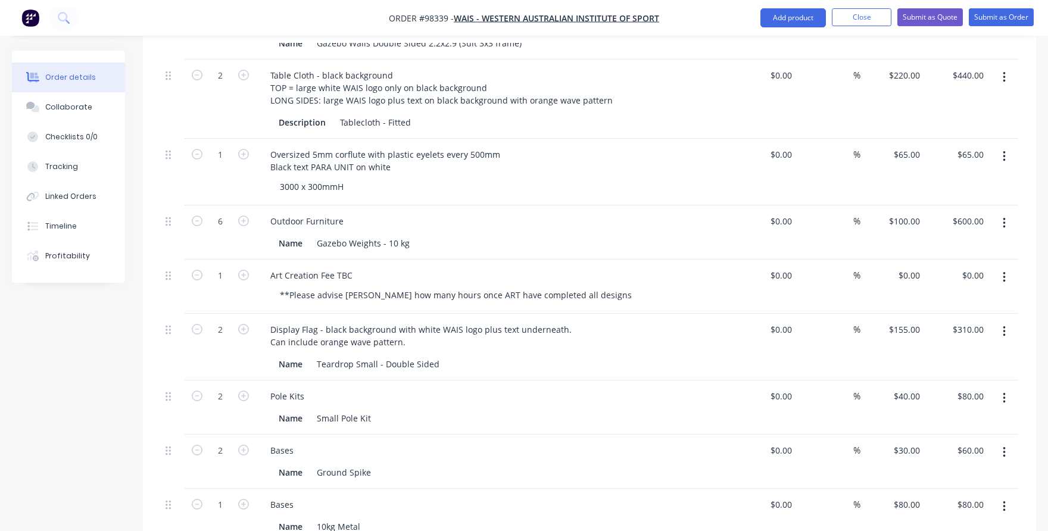
scroll to position [626, 0]
click at [963, 214] on input "600.00" at bounding box center [969, 222] width 37 height 17
type input "400"
type input "$66.6667"
type input "$400.00"
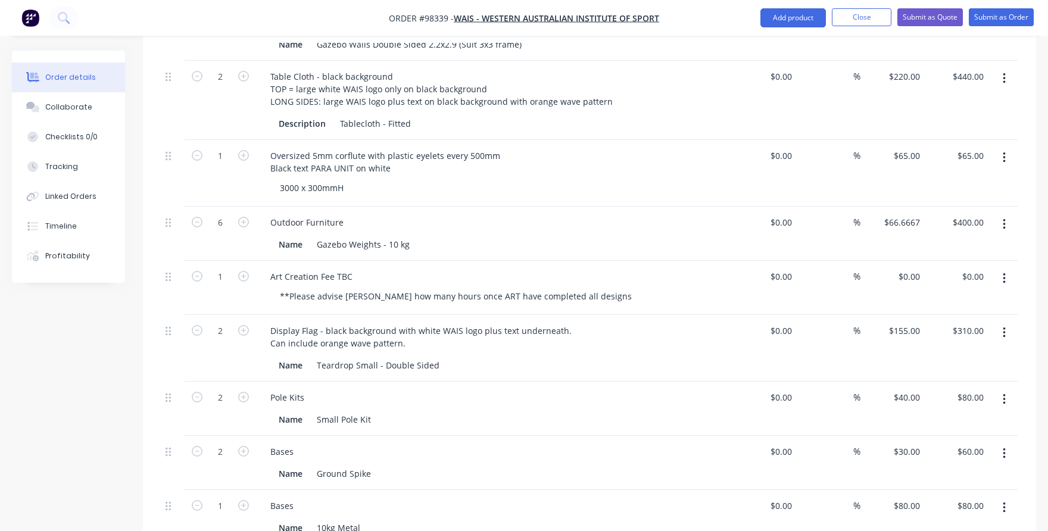
click at [914, 221] on div "$66.6667 $66.6667" at bounding box center [892, 234] width 64 height 54
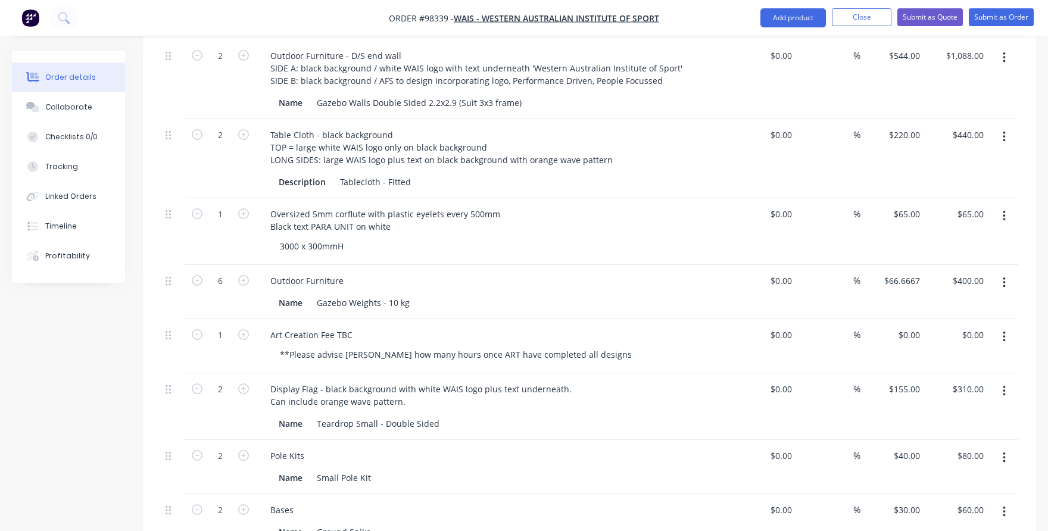
scroll to position [566, 0]
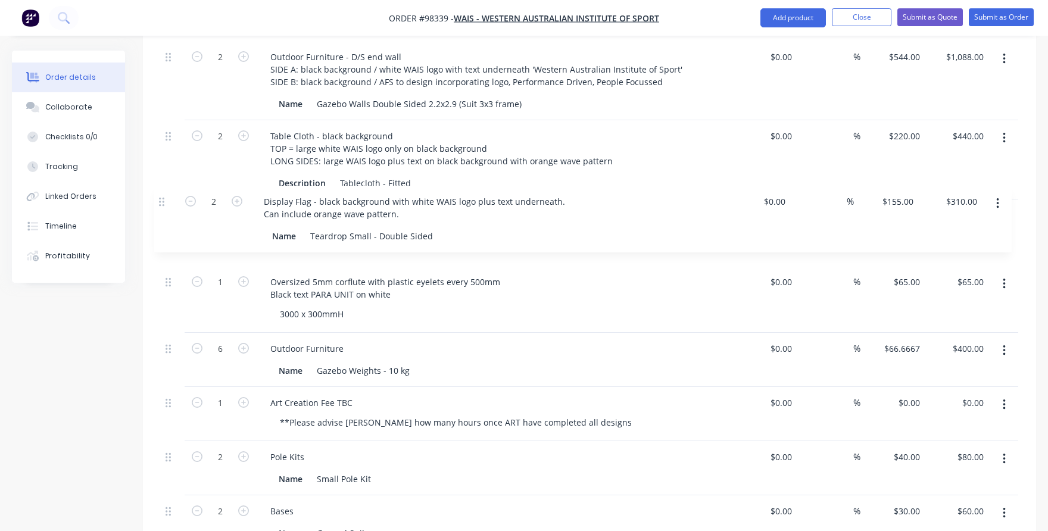
drag, startPoint x: 171, startPoint y: 374, endPoint x: 165, endPoint y: 199, distance: 175.2
click at [165, 199] on div "1 Outdoor Furniture - Roof Large Roof Panels: black background / white WAIS log…" at bounding box center [589, 227] width 857 height 753
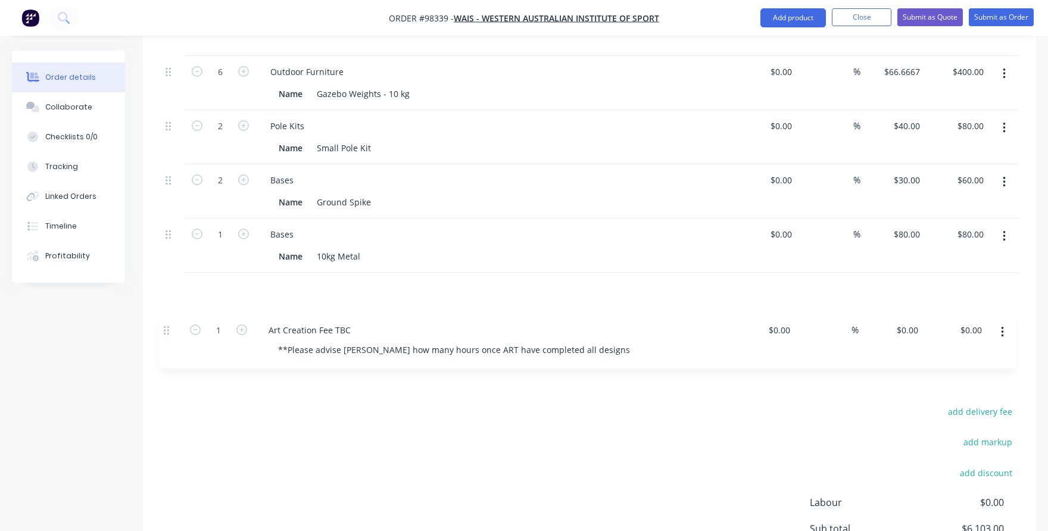
scroll to position [845, 0]
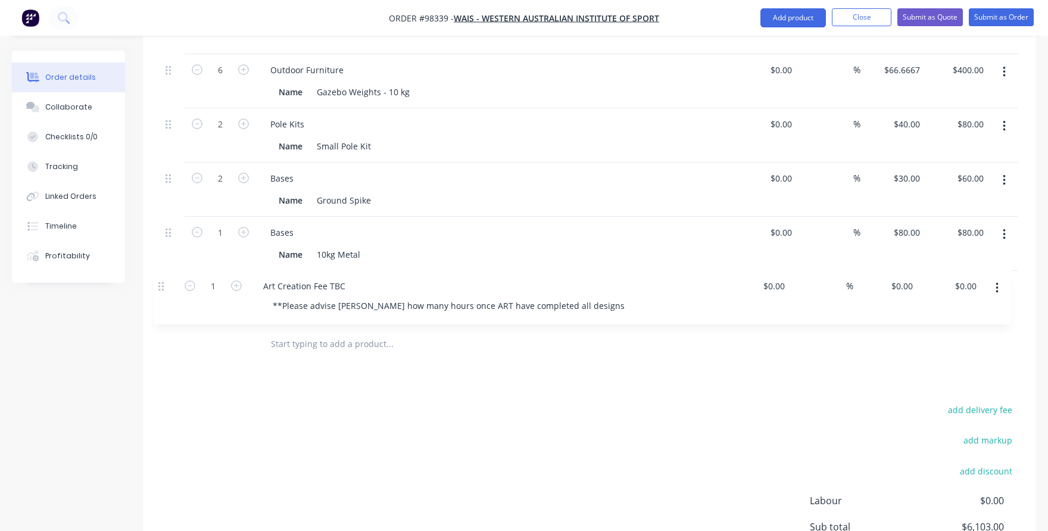
drag, startPoint x: 167, startPoint y: 391, endPoint x: 160, endPoint y: 294, distance: 96.7
click at [268, 375] on div "Products Show / Hide columns Add product Qty Cost Markup Price Total 1 Outdoor …" at bounding box center [589, 77] width 893 height 1144
